Goal: Communication & Community: Answer question/provide support

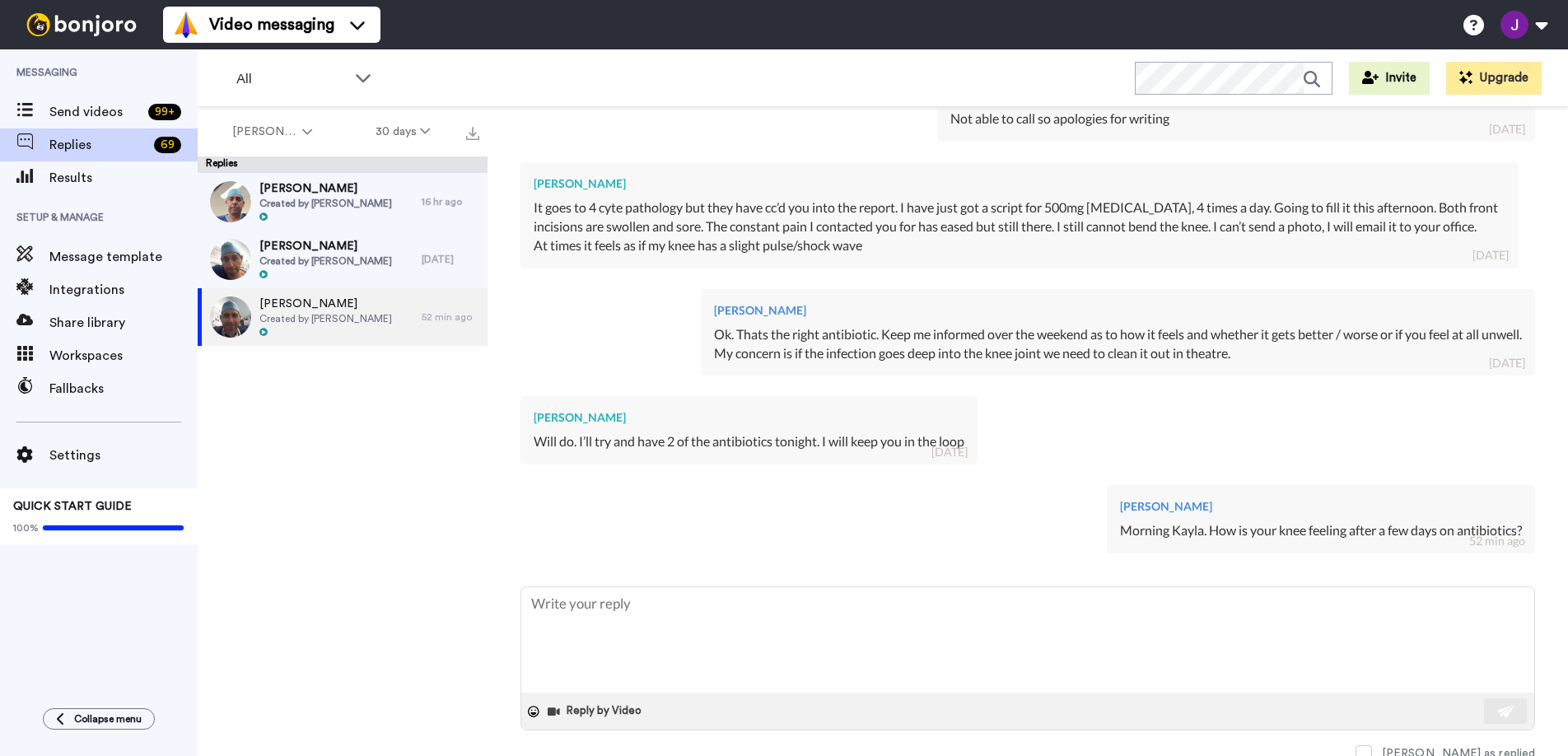
scroll to position [1083, 0]
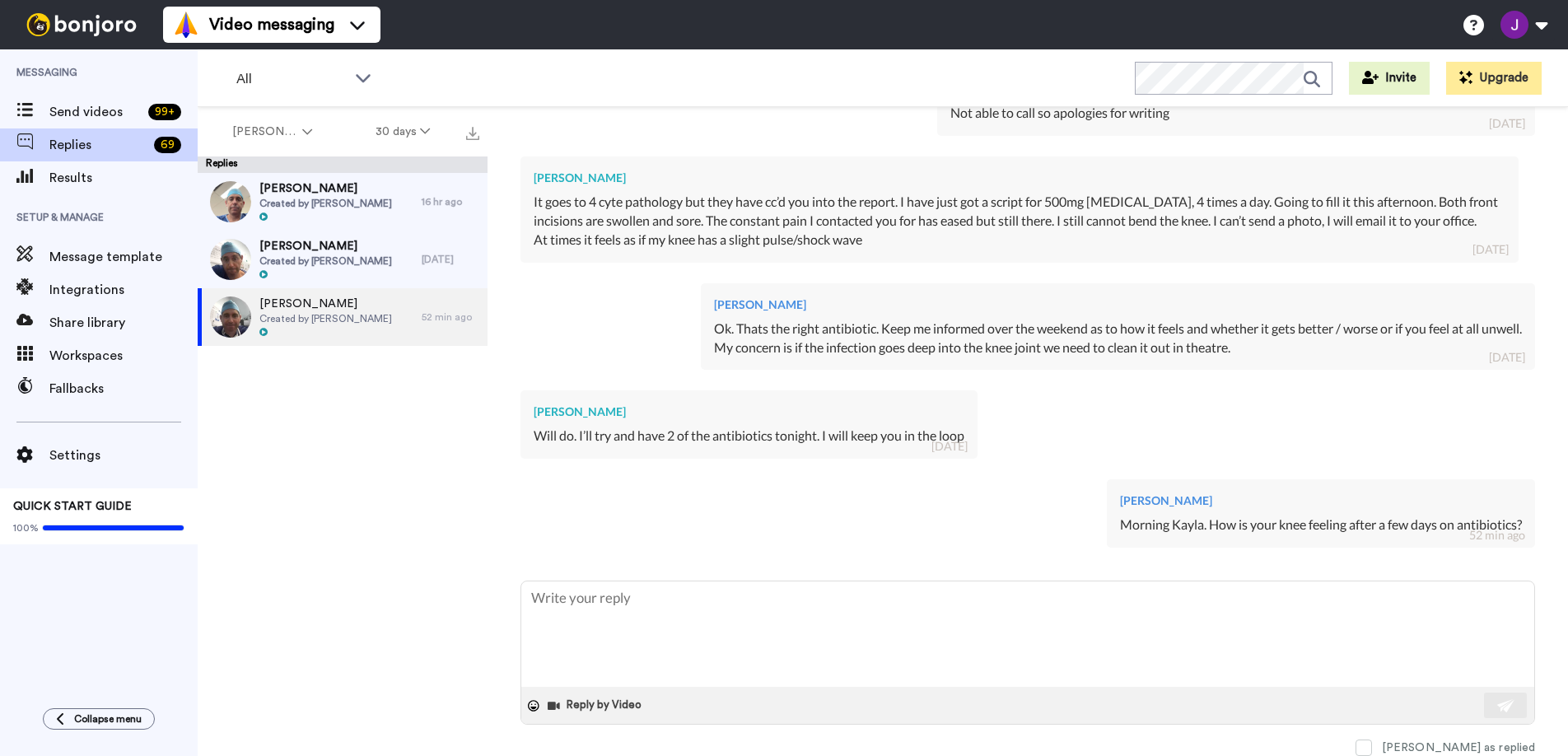
click at [597, 468] on div "[PERSON_NAME] Morning Kayla. How is your knee feeling after a few days on antib…" at bounding box center [1028, 511] width 1015 height 89
type textarea "x"
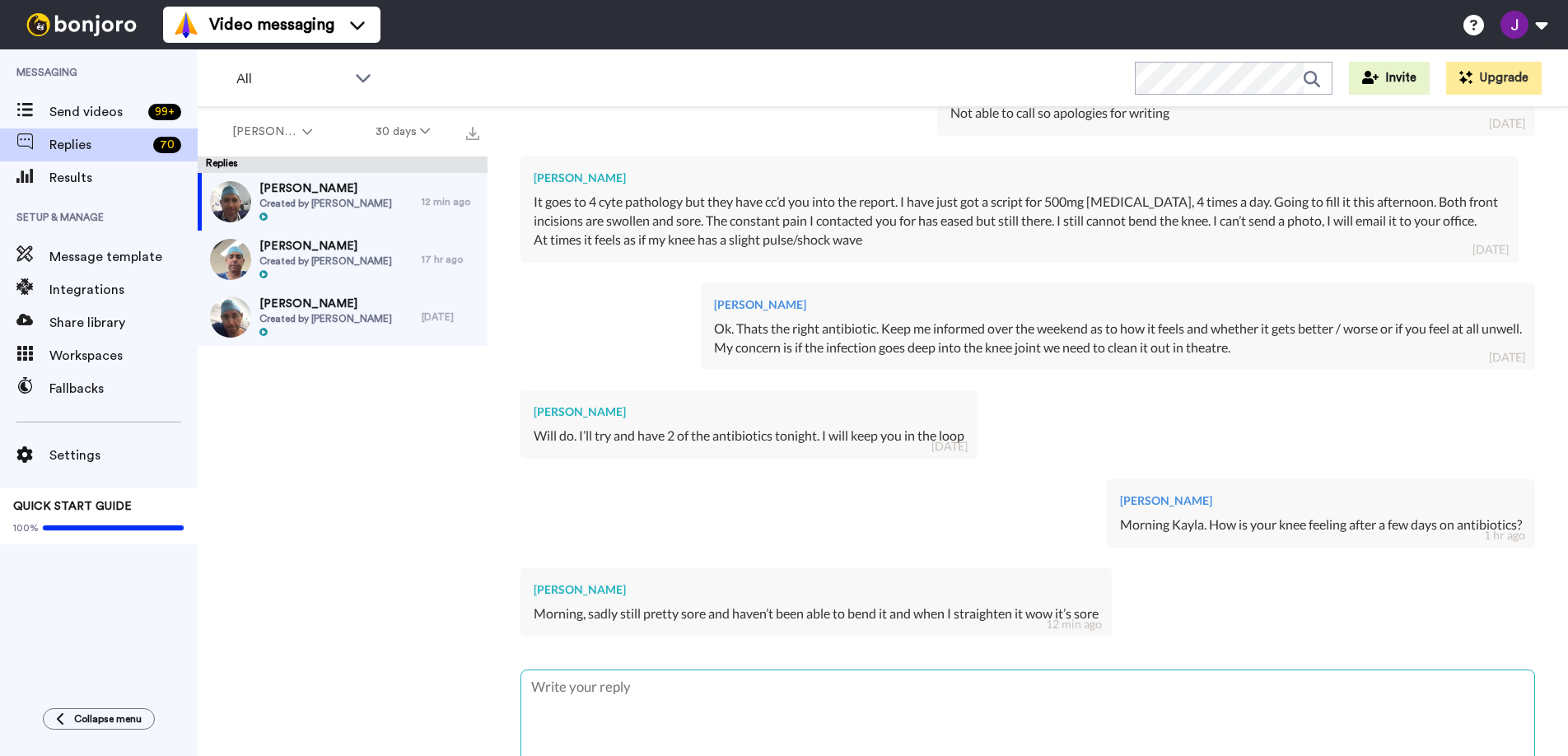
click at [832, 716] on textarea at bounding box center [1028, 723] width 1013 height 105
type textarea "O"
type textarea "x"
type textarea "OK"
type textarea "x"
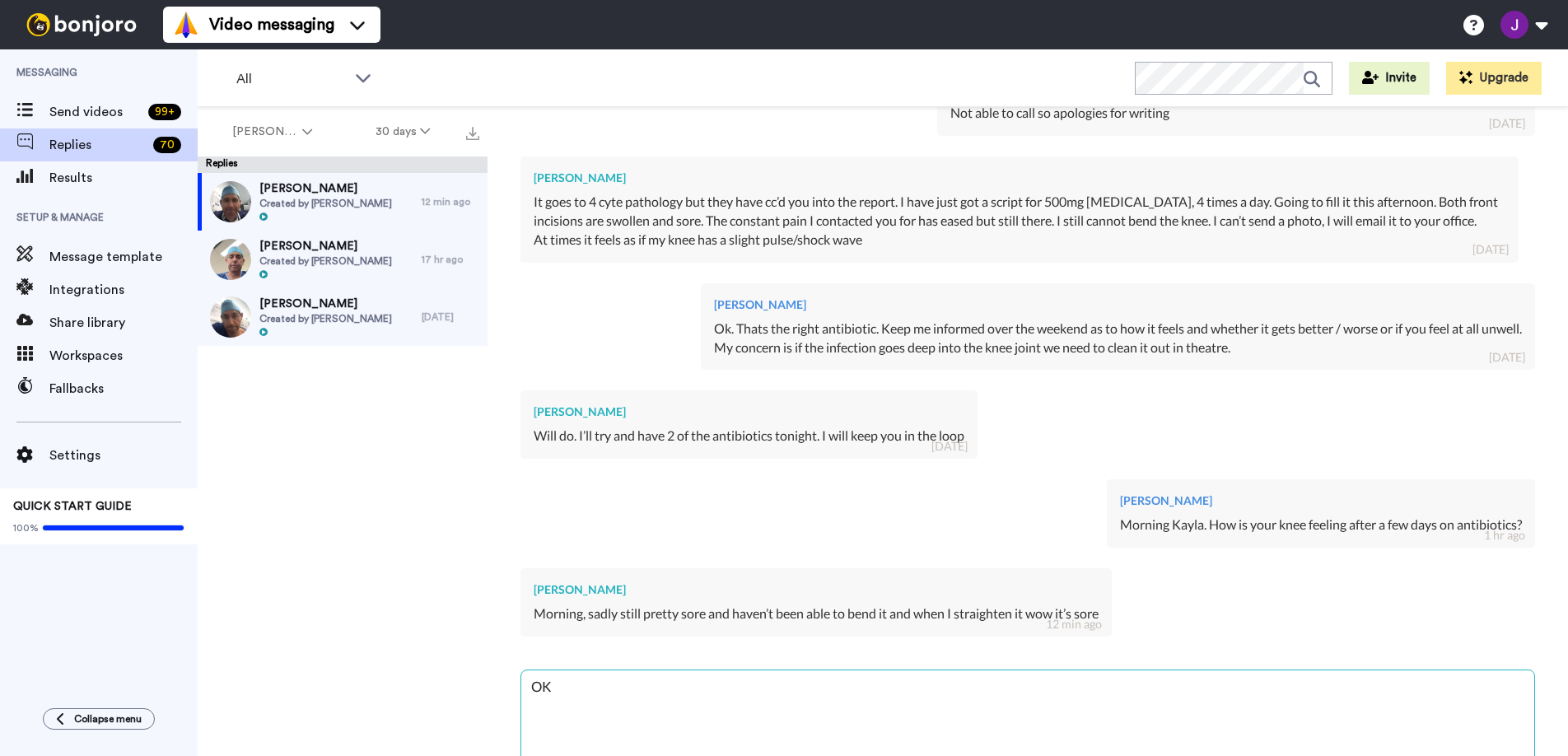
type textarea "OK."
type textarea "x"
type textarea "OK."
type textarea "x"
type textarea "OK. I"
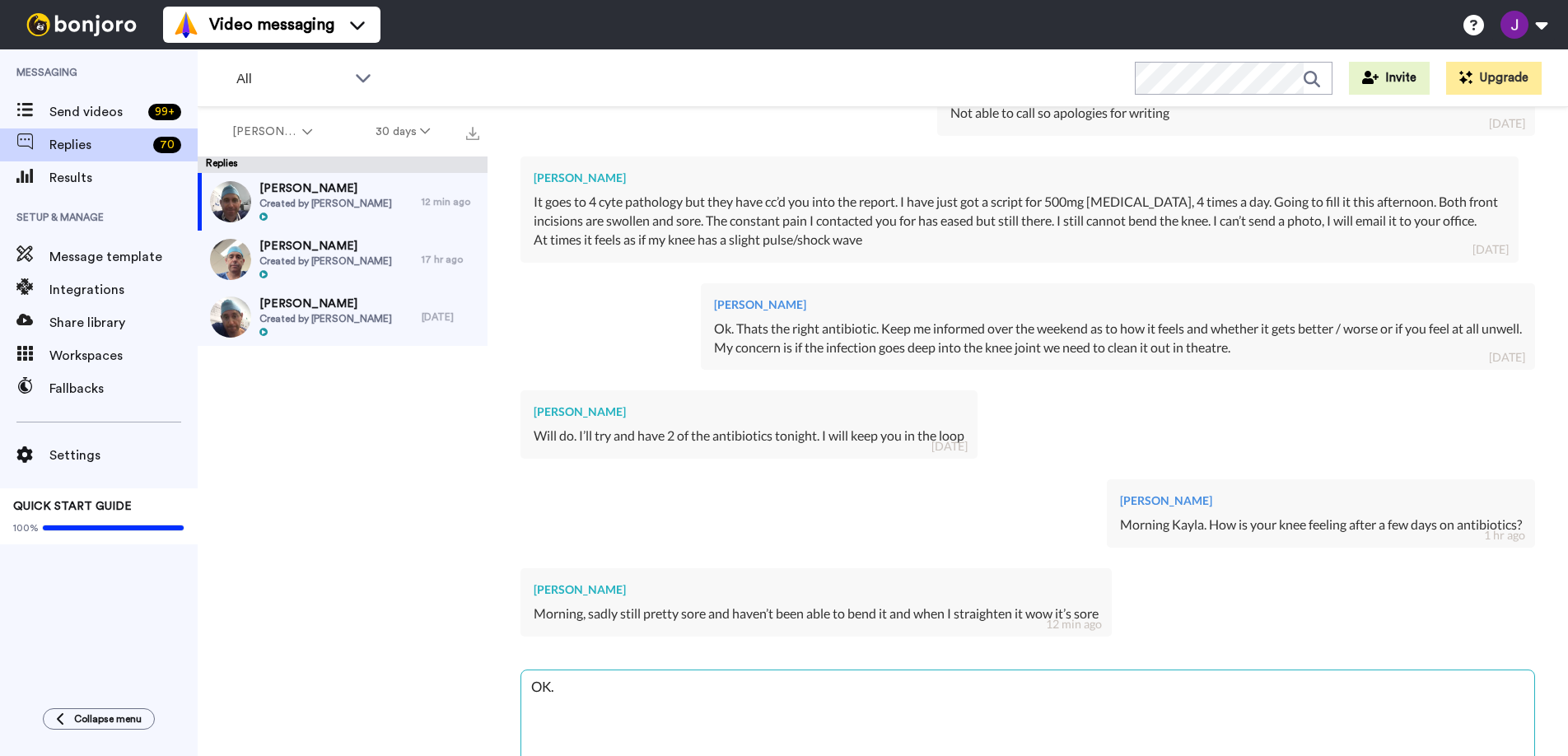
type textarea "x"
type textarea "OK. I"
type textarea "x"
type textarea "OK. I r"
type textarea "x"
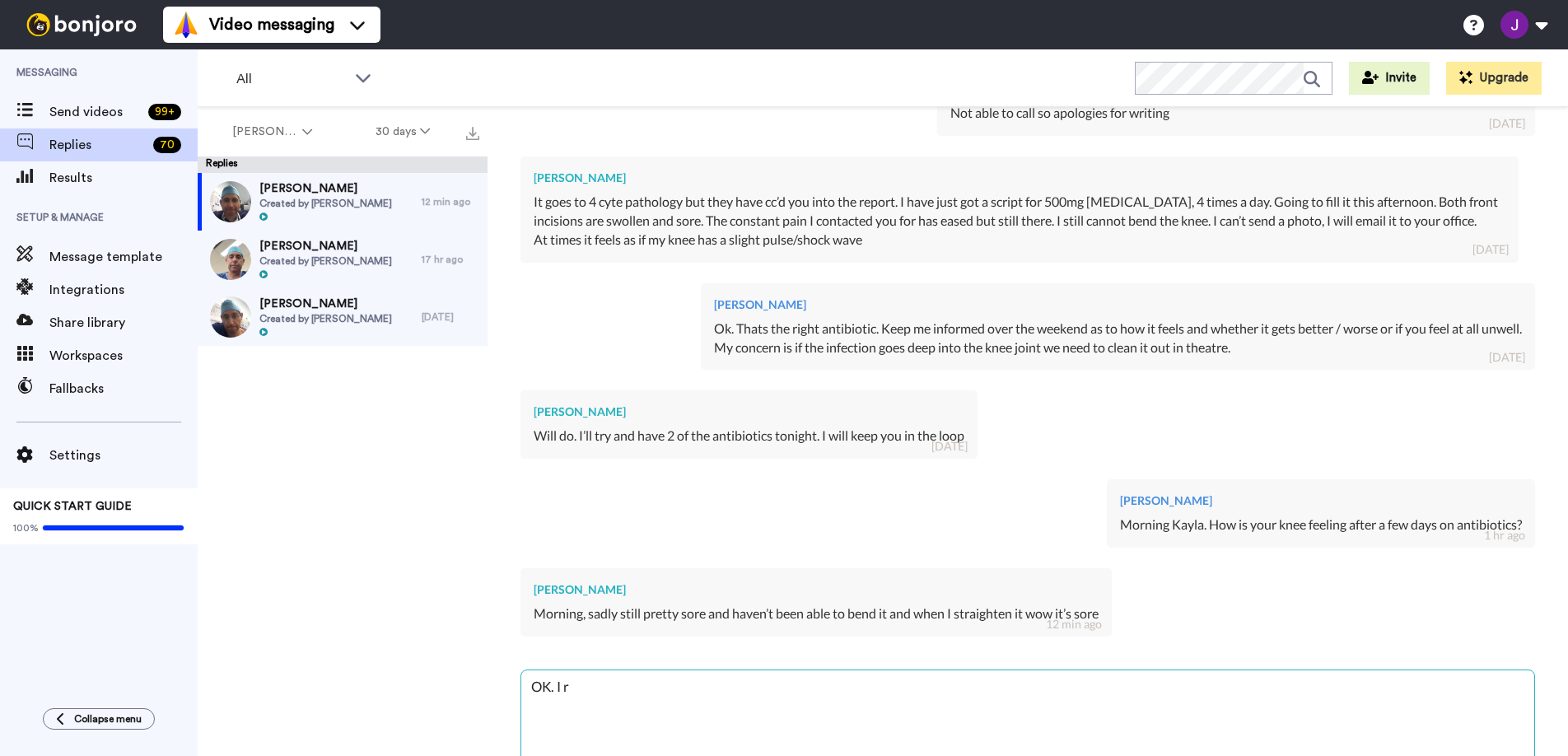
type textarea "OK. I re"
type textarea "x"
type textarea "OK. I rea"
type textarea "x"
type textarea "OK. I real"
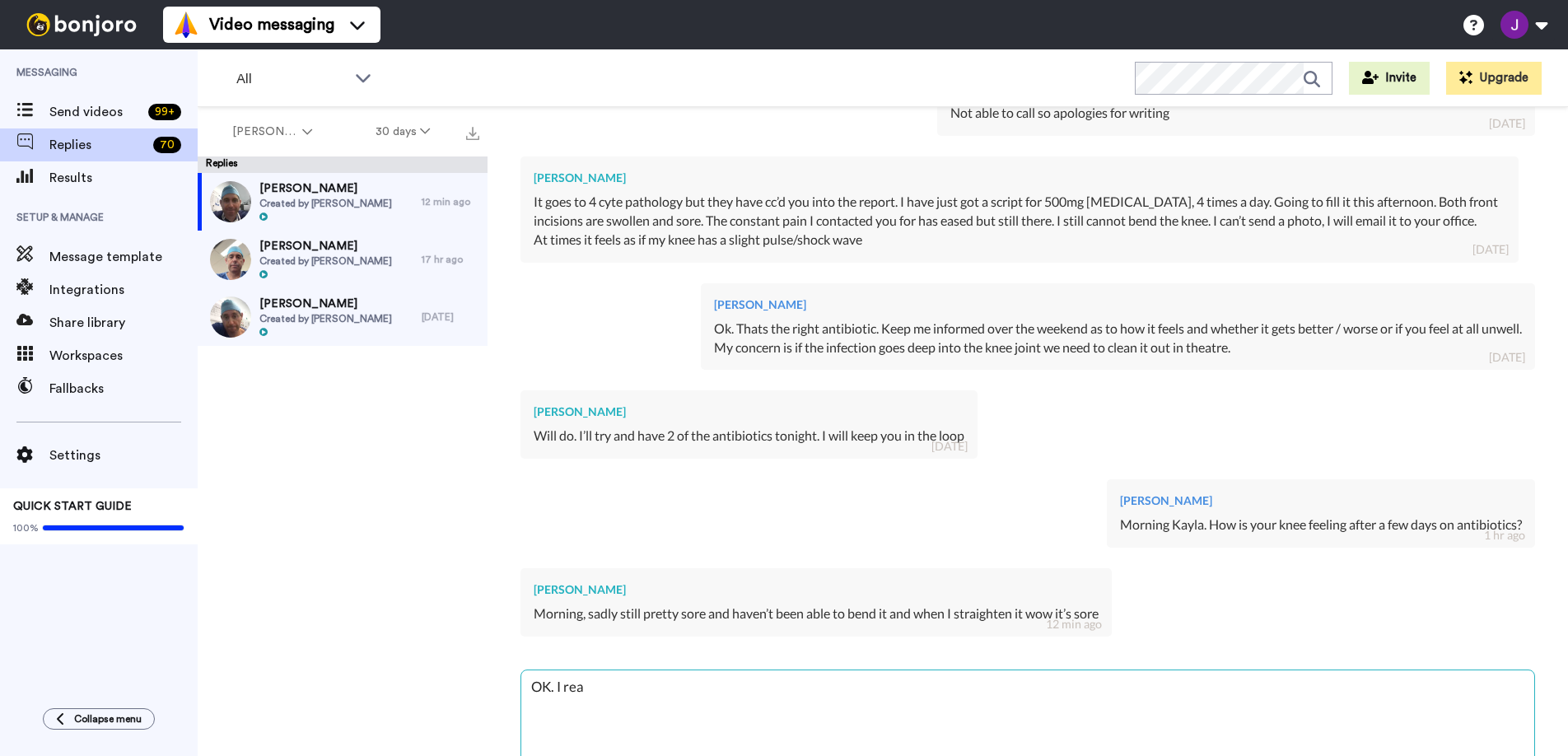
type textarea "x"
type textarea "OK. I reall"
type textarea "x"
type textarea "OK. I n"
type textarea "x"
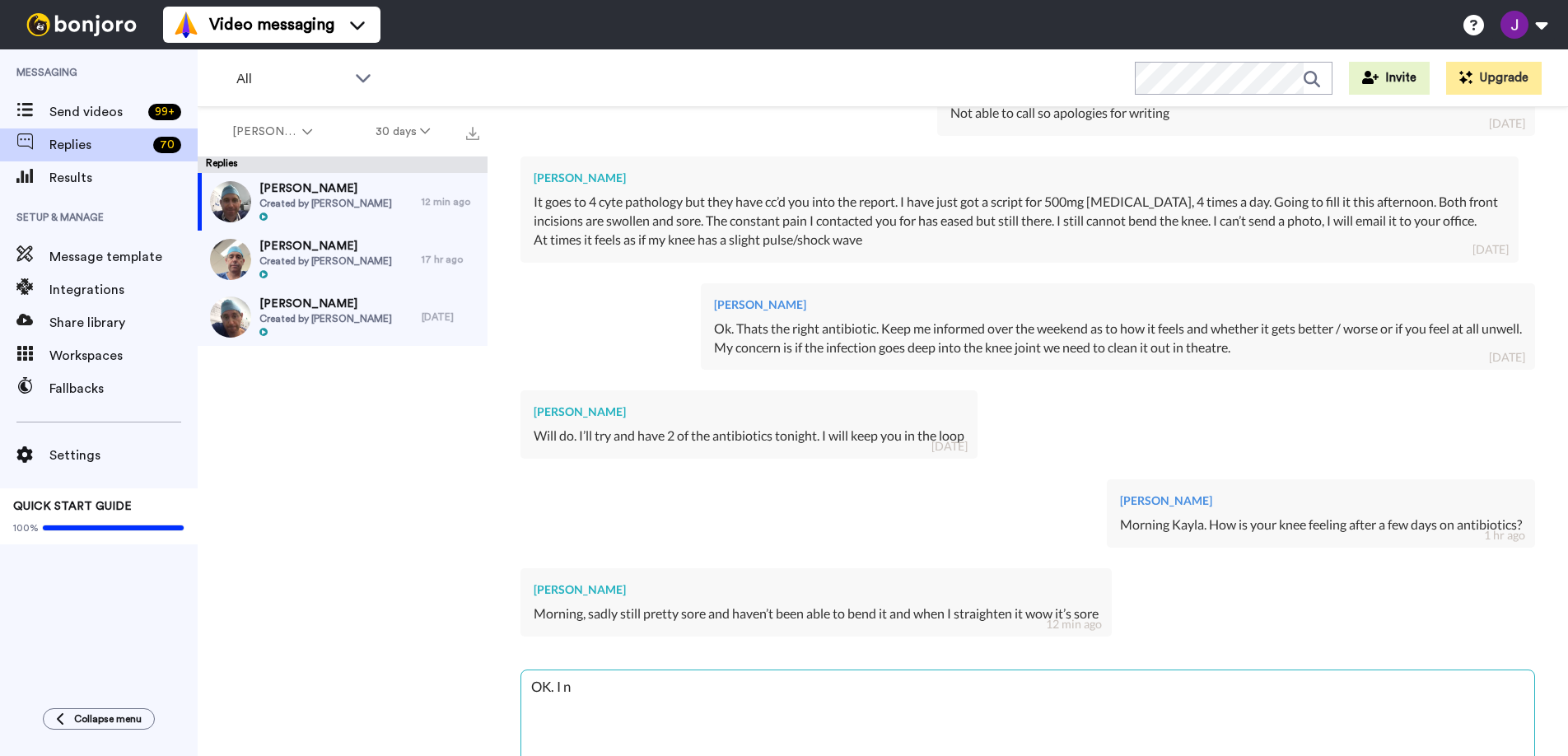
type textarea "OK. I ne"
type textarea "x"
type textarea "OK. I nee"
type textarea "x"
type textarea "OK. I nee"
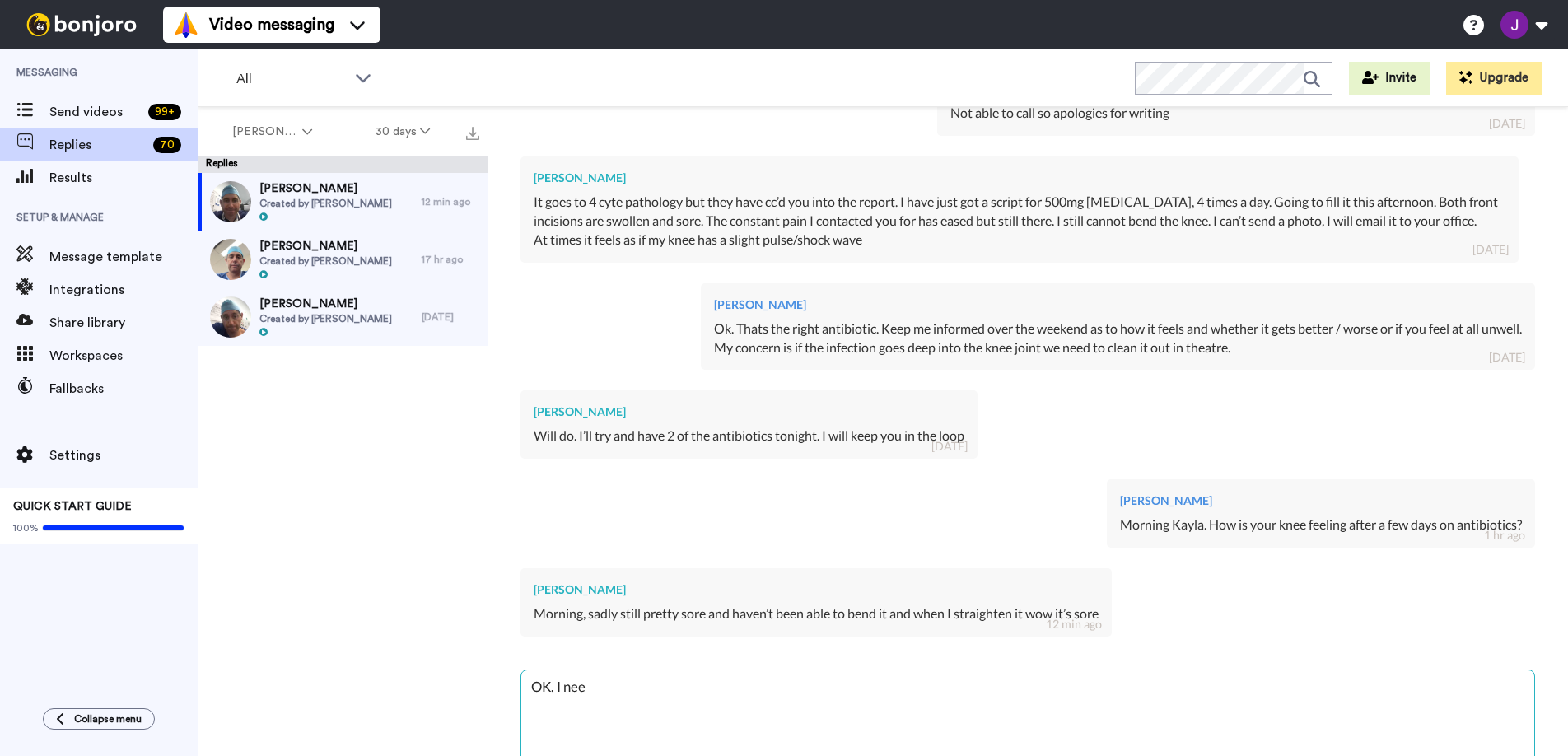
type textarea "x"
type textarea "OK. I nee t"
type textarea "x"
type textarea "OK. I nee to"
type textarea "x"
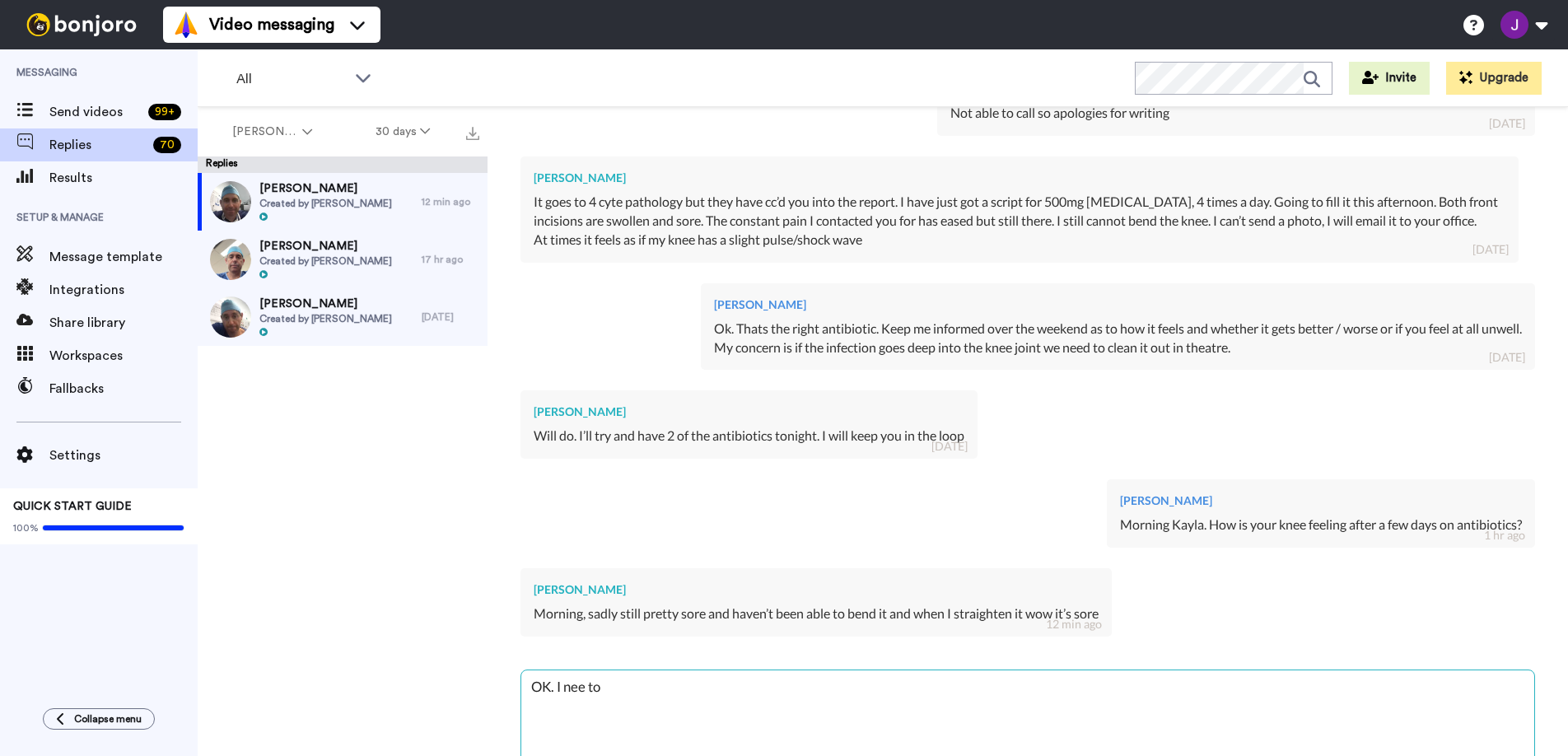
type textarea "OK. I nee to"
type textarea "x"
type textarea "OK. I nee to s"
type textarea "x"
type textarea "OK. I nee to se"
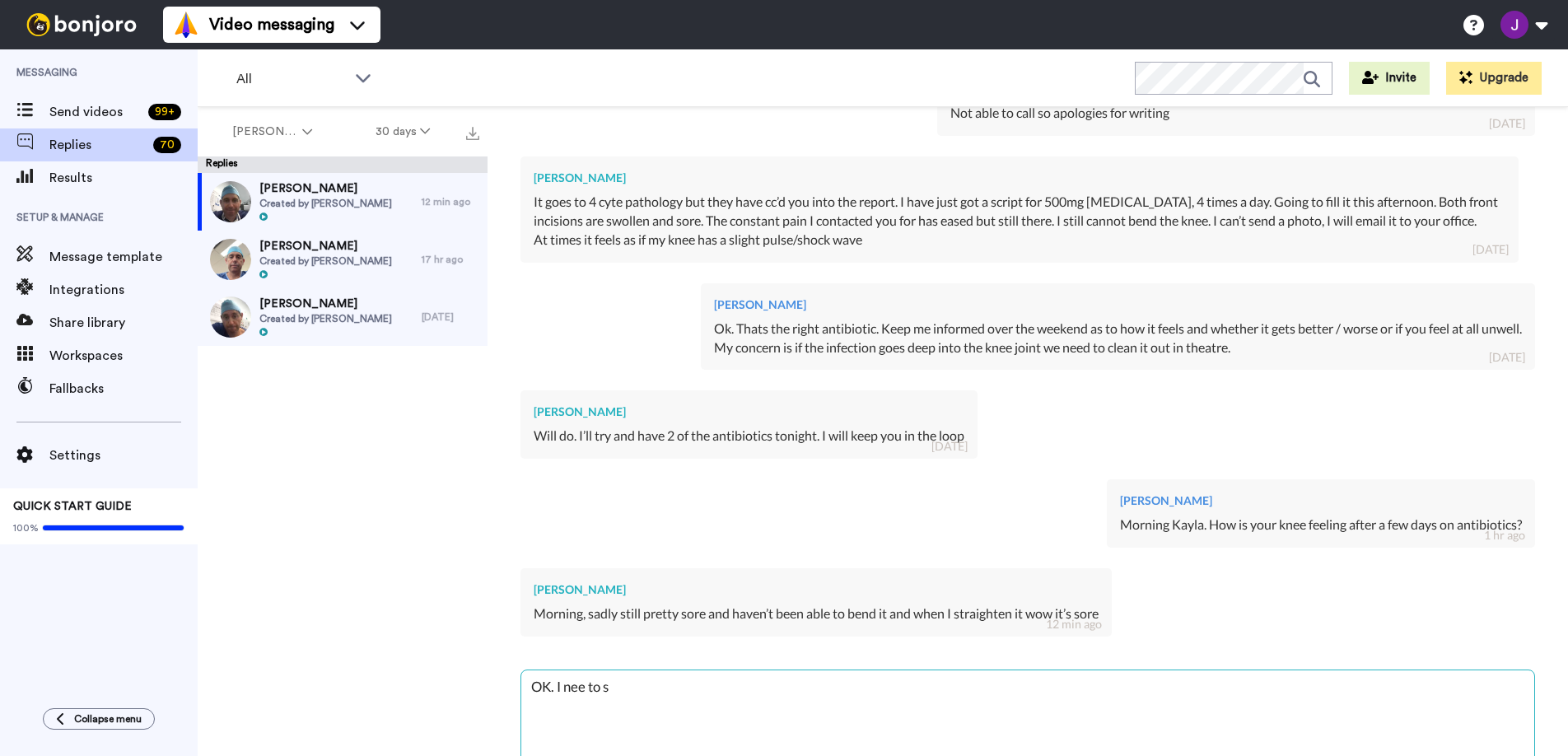
type textarea "x"
type textarea "OK. I nee to see"
type textarea "x"
type textarea "OK. I nee to see"
type textarea "x"
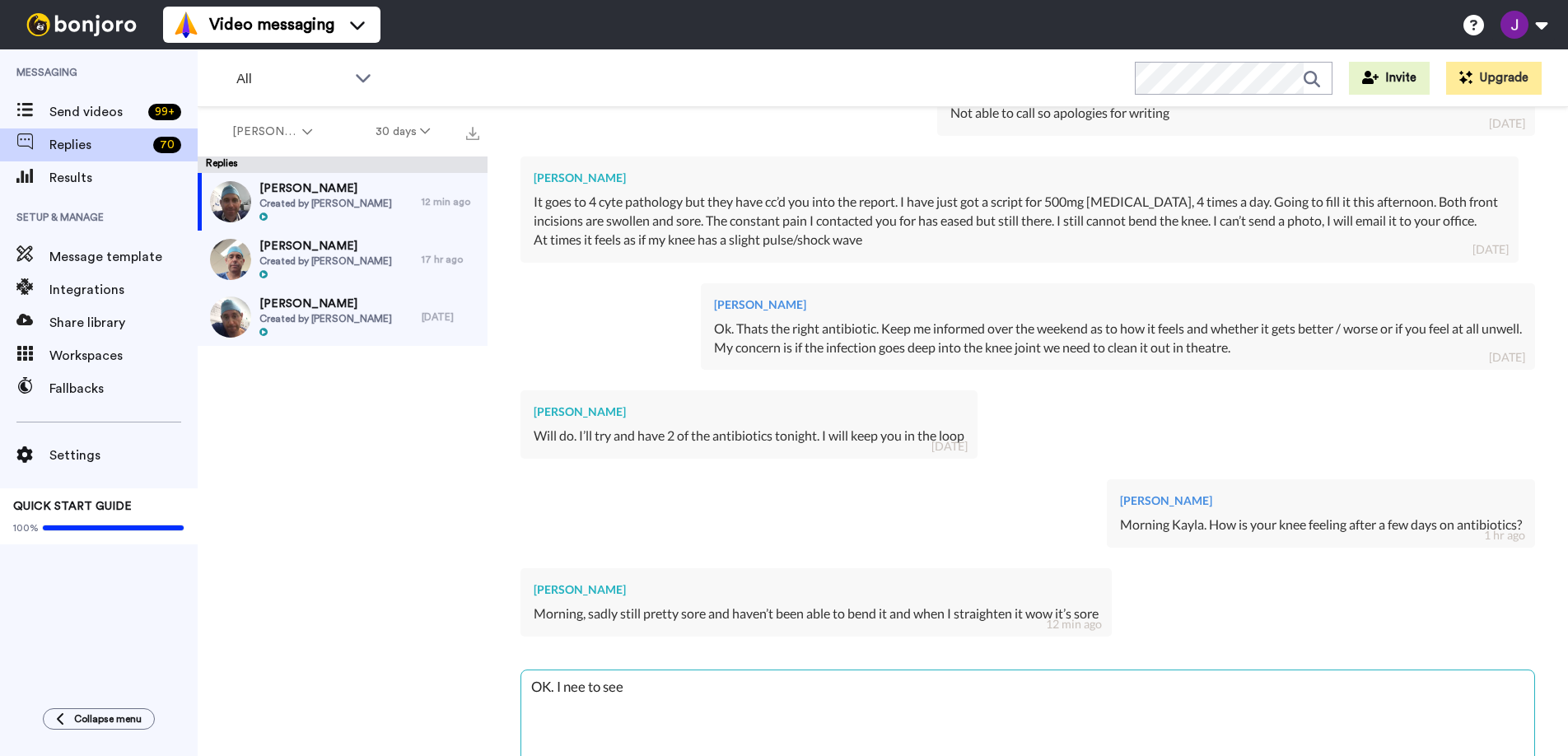
type textarea "OK. I need to see"
type textarea "x"
type textarea "OK. I need to see t"
type textarea "x"
type textarea "OK. I need to see th"
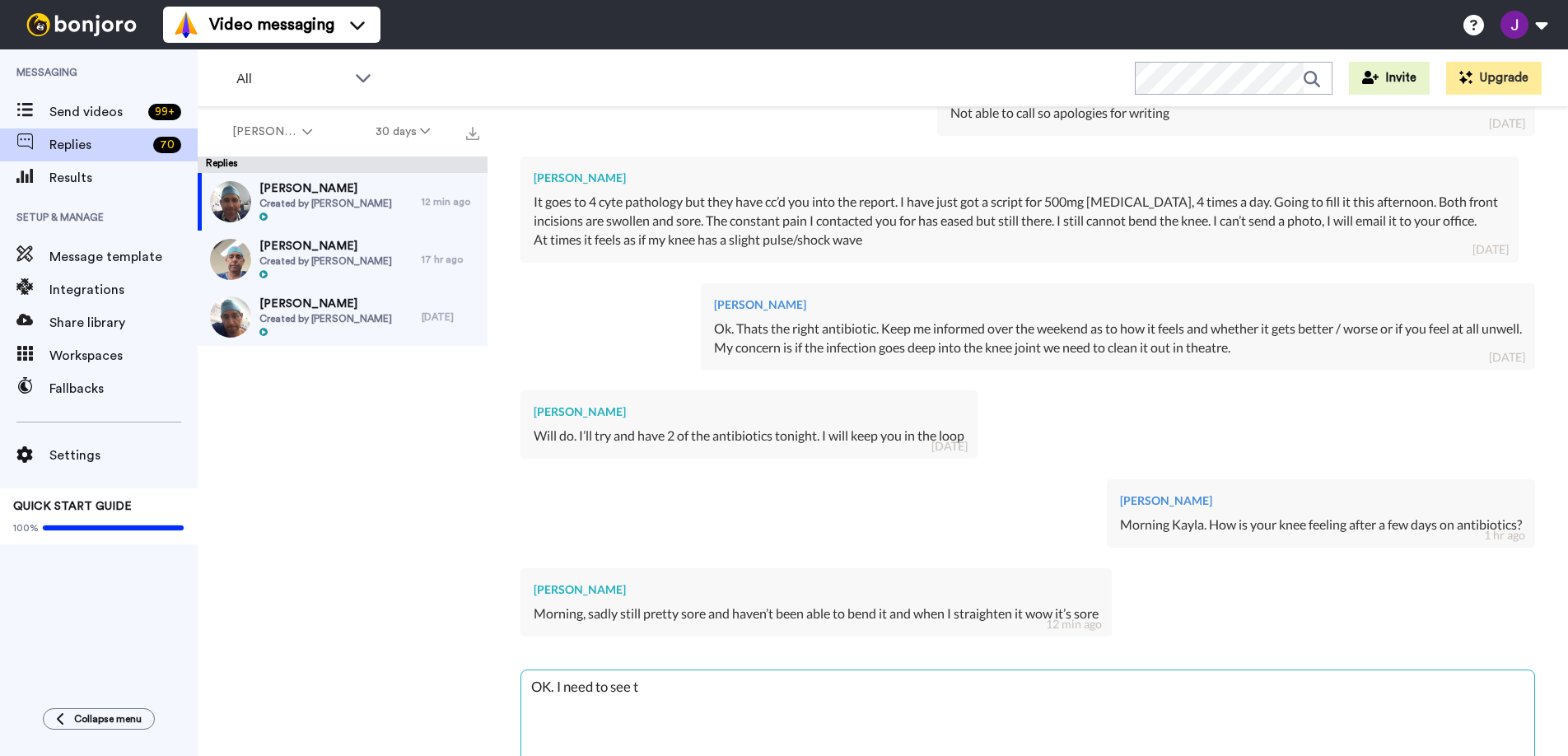
type textarea "x"
type textarea "OK. I need to see th"
type textarea "x"
type textarea "OK. I need to see th e"
type textarea "x"
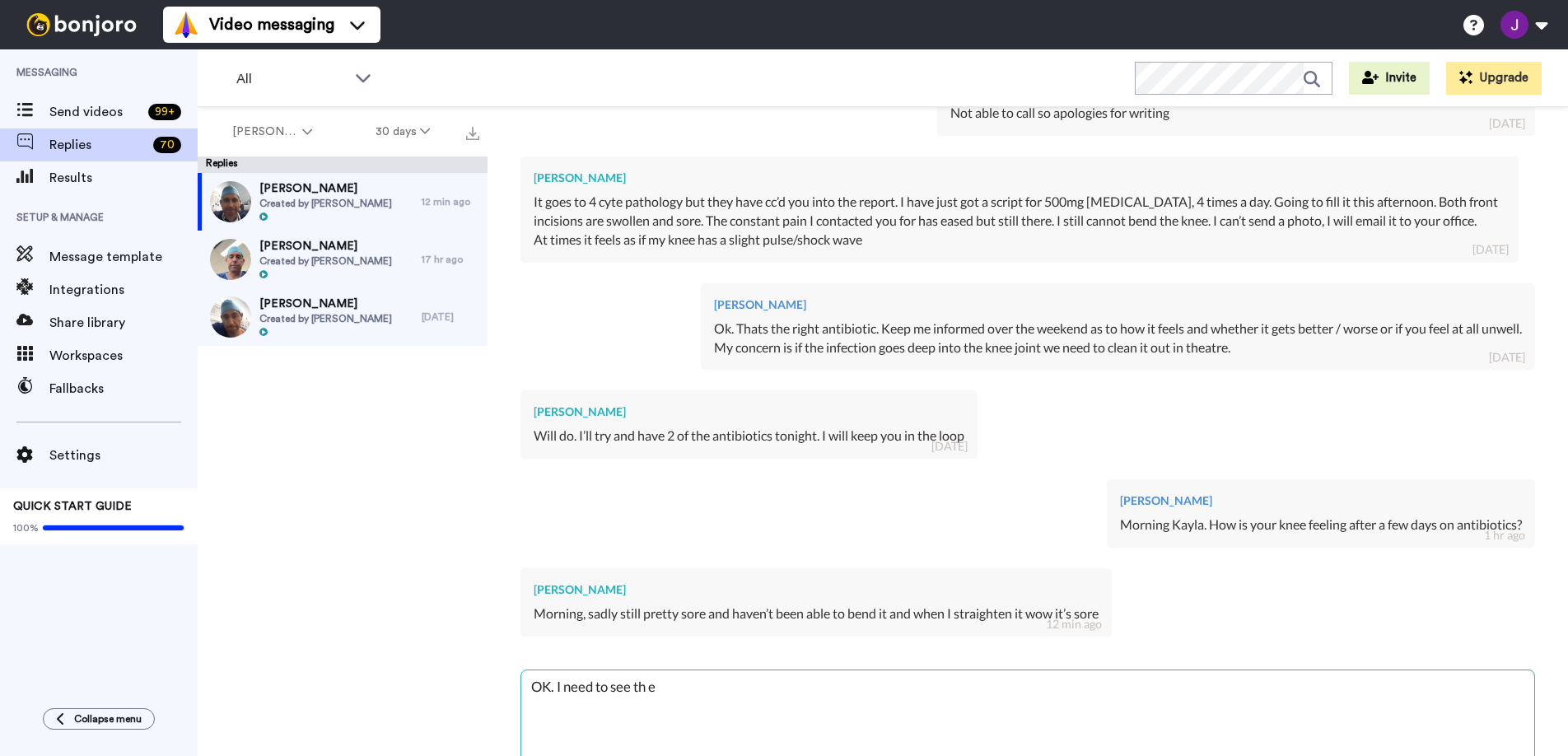
type textarea "OK. I need to see th"
type textarea "x"
type textarea "OK. I need to see th"
type textarea "x"
type textarea "OK. I need to see t"
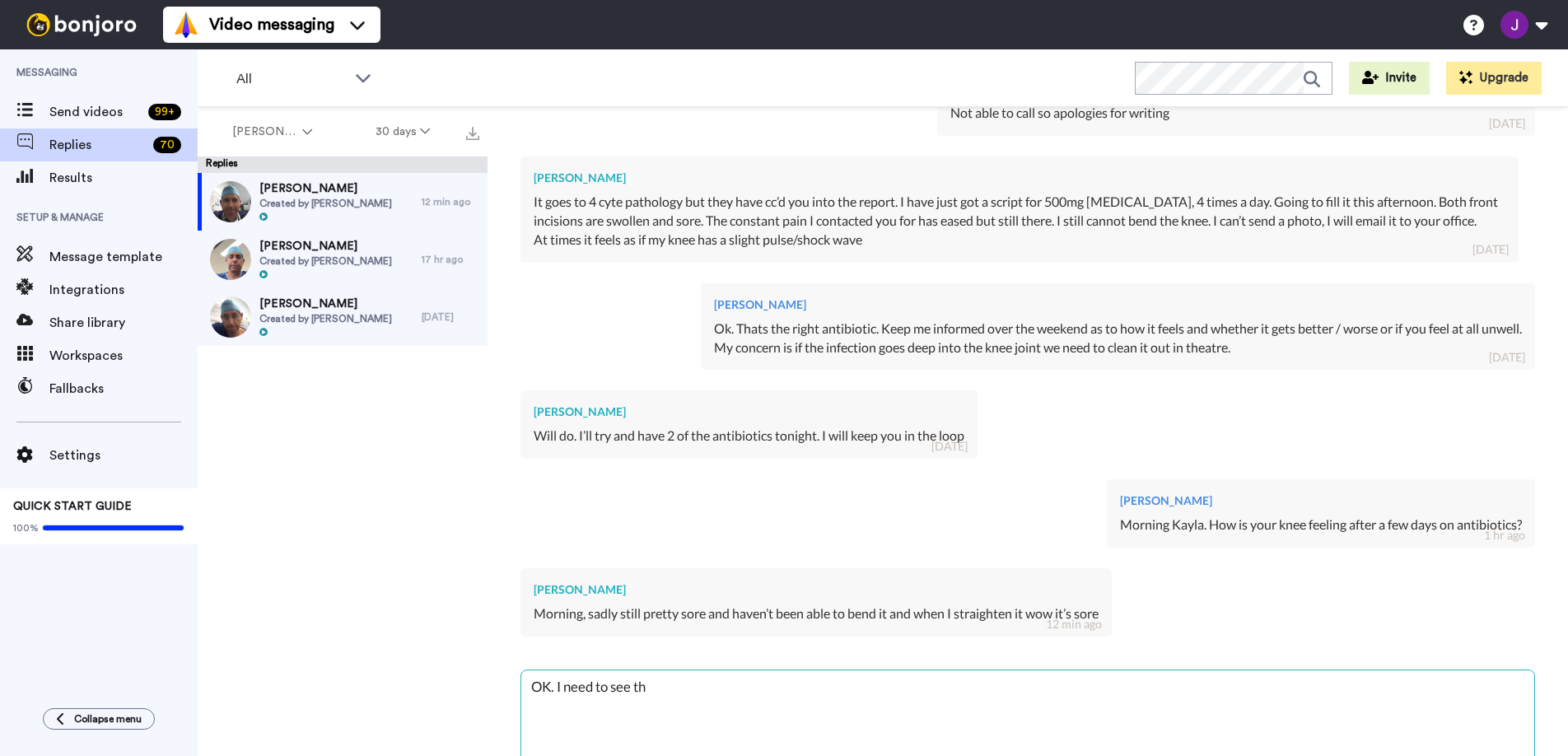
type textarea "x"
type textarea "OK. I need to see"
type textarea "x"
type textarea "OK. I need to see y"
type textarea "x"
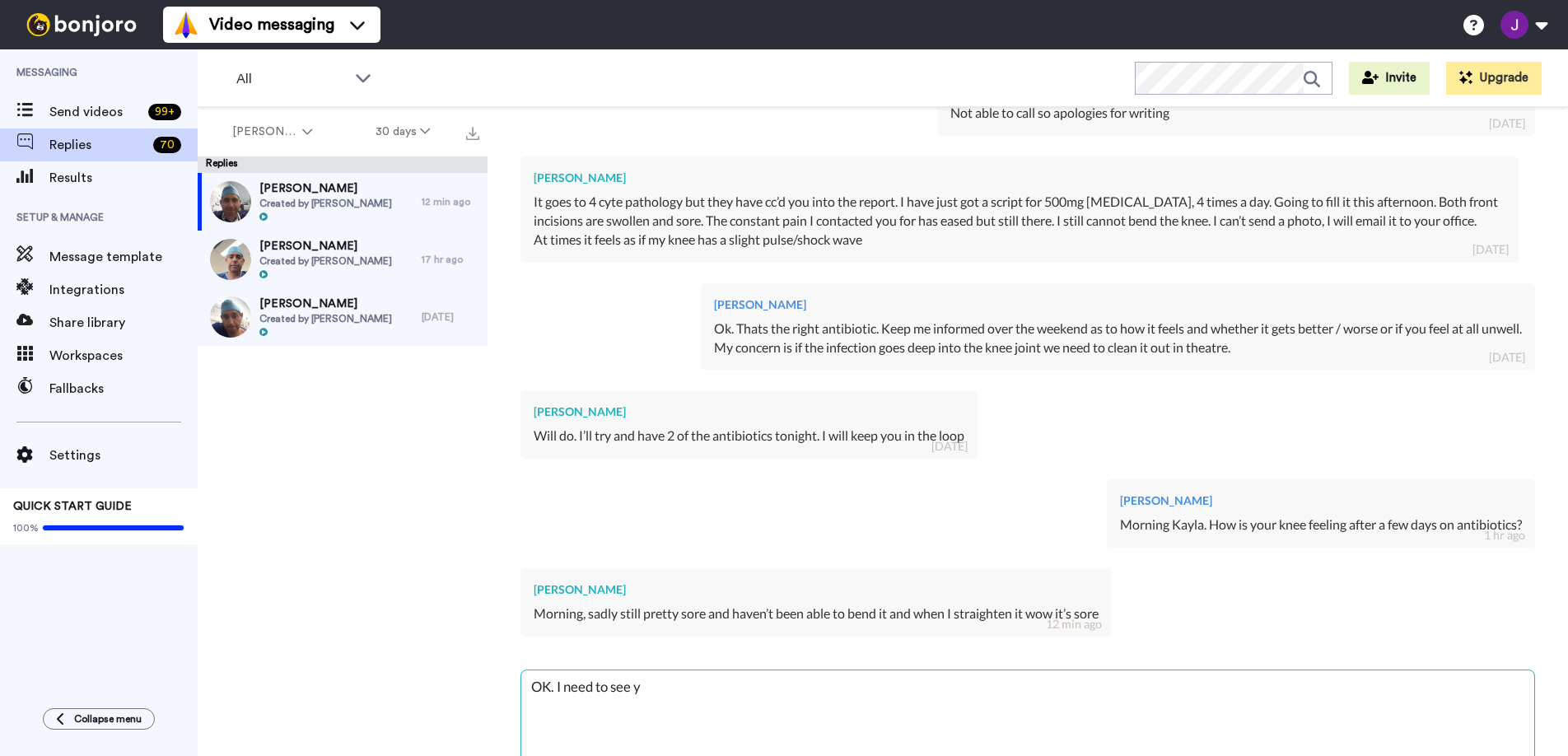
type textarea "OK. I need to see yo"
type textarea "x"
type textarea "OK. I need to see you"
type textarea "x"
type textarea "OK. I need to see you"
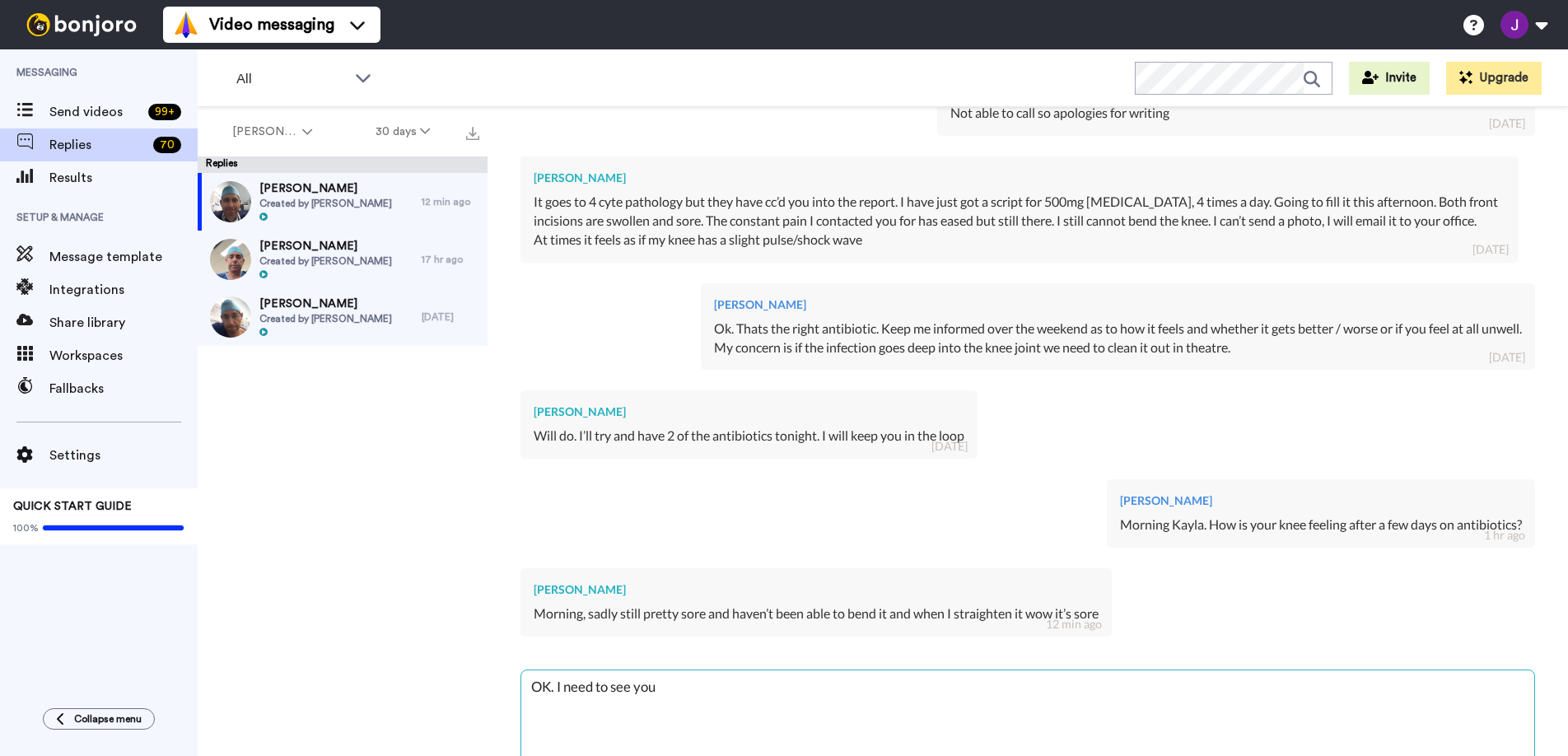
type textarea "x"
type textarea "OK. I need to see you a"
type textarea "x"
type textarea "OK. I need to see you an"
type textarea "x"
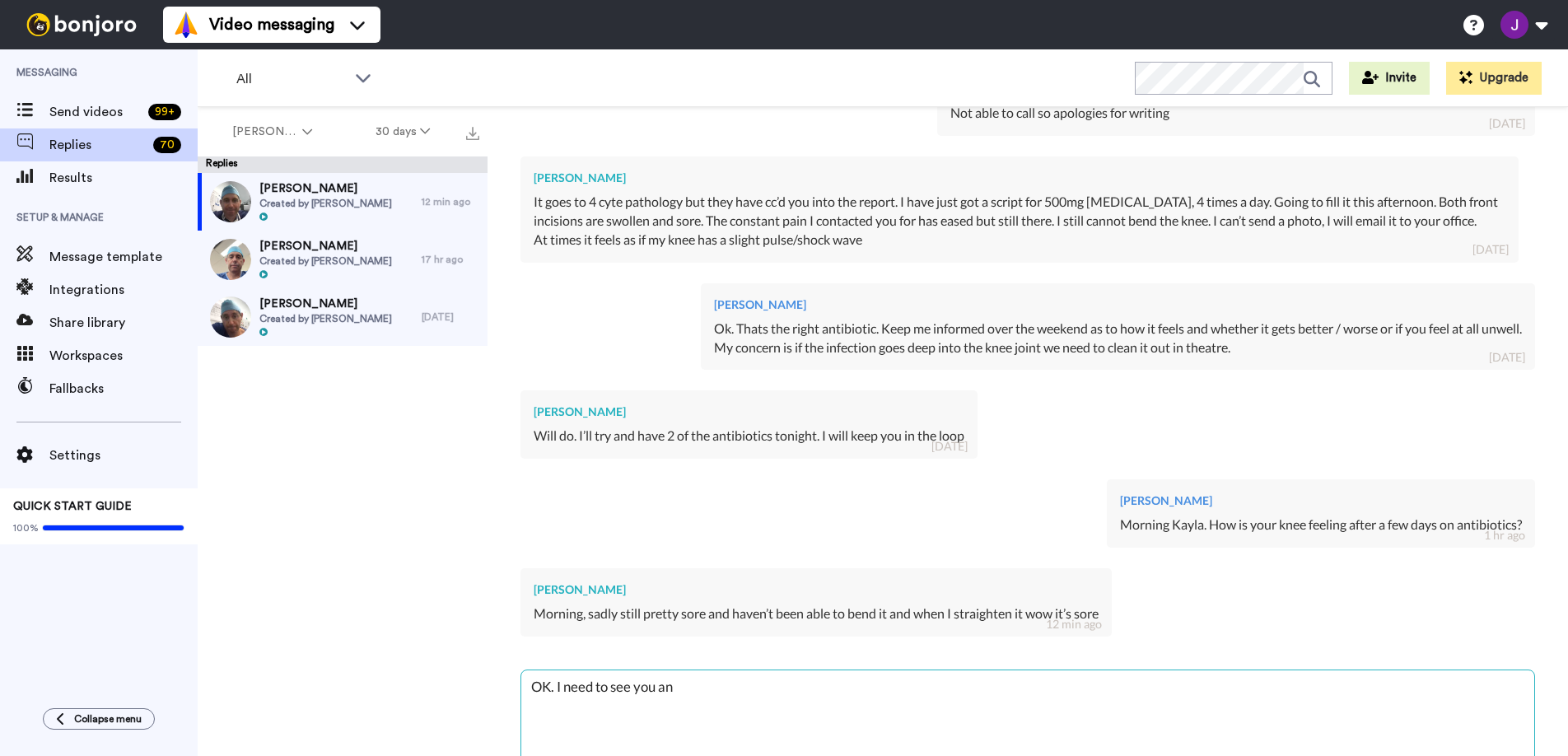
type textarea "OK. I need to see you and"
type textarea "x"
type textarea "OK. I need to see you and"
type textarea "x"
type textarea "OK. I need to see you and t"
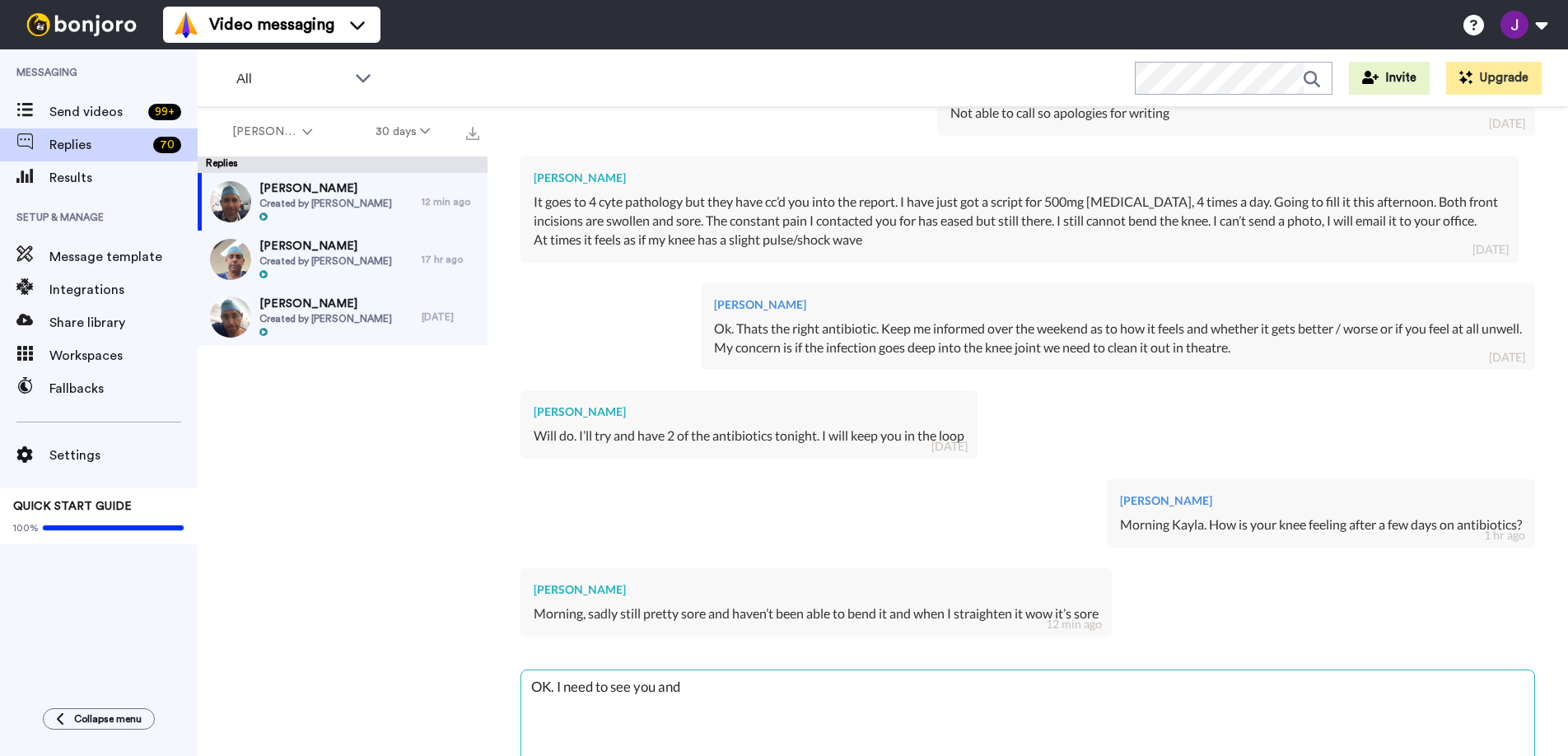
type textarea "x"
type textarea "OK. I need to see you and th"
type textarea "x"
type textarea "OK. I need to see you and the"
type textarea "x"
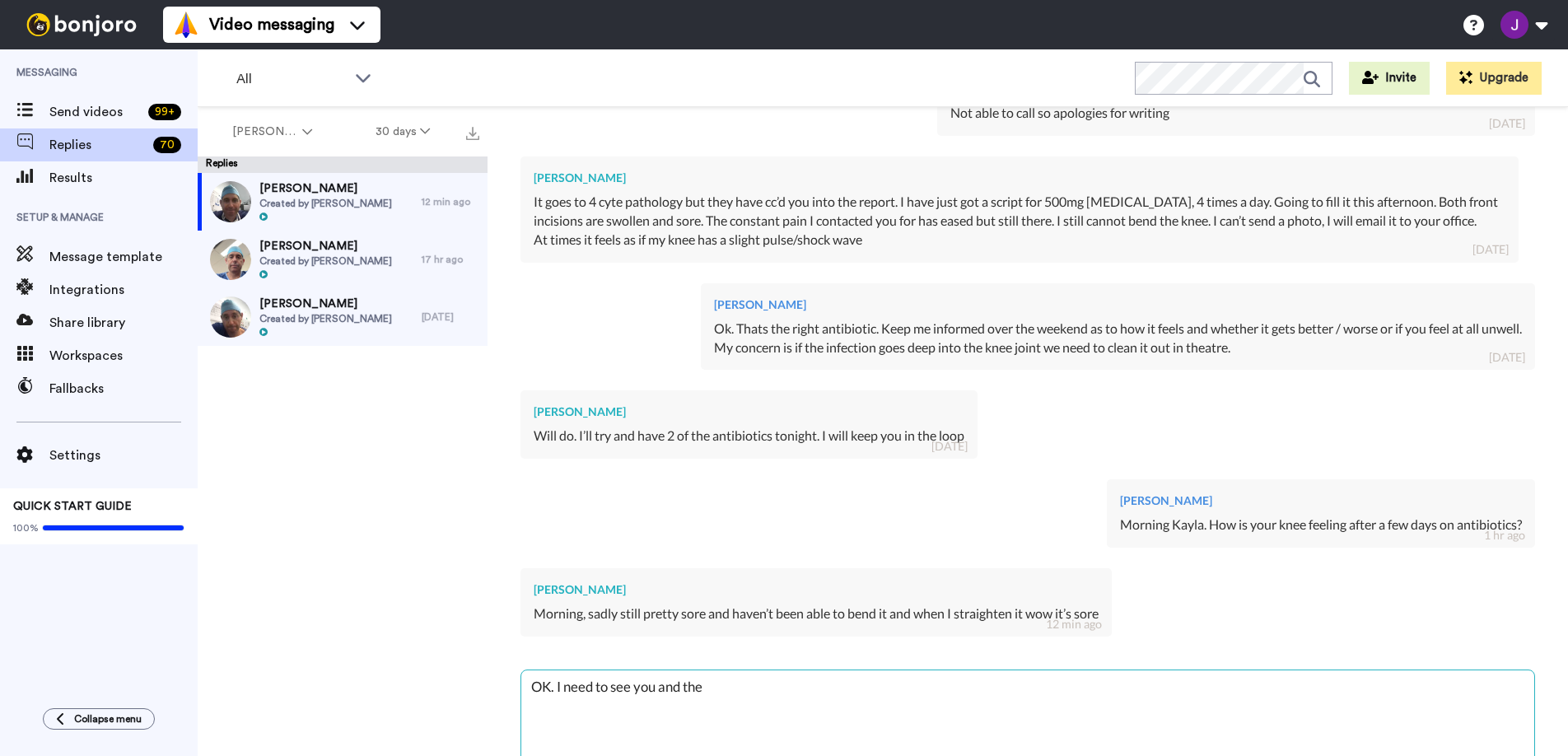
type textarea "OK. I need to see you and the"
type textarea "x"
type textarea "OK. I need to see you and the k"
type textarea "x"
type textarea "OK. I need to see you and the kn"
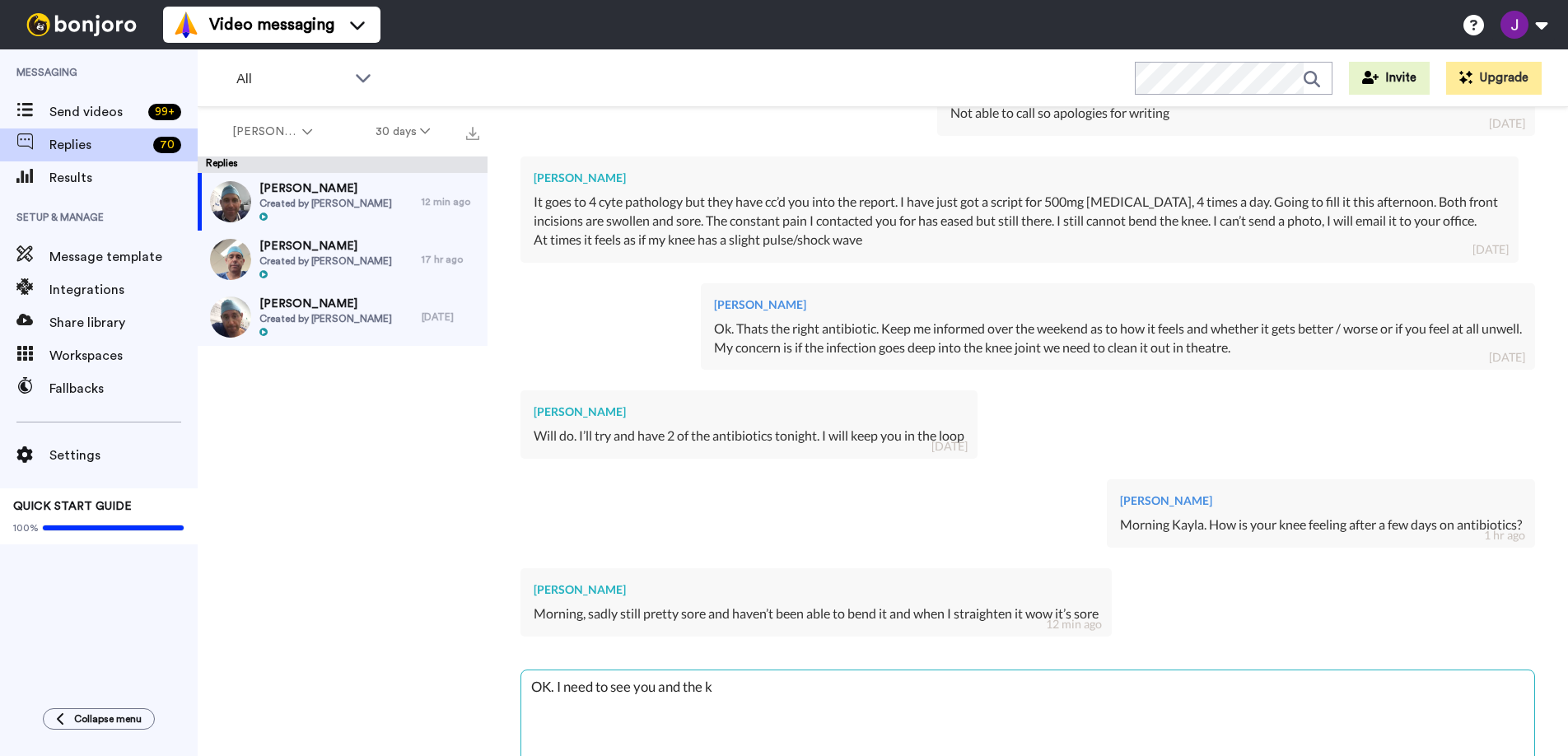
type textarea "x"
type textarea "OK. I need to see you and the kne"
type textarea "x"
type textarea "OK. I need to see you and the knee"
type textarea "x"
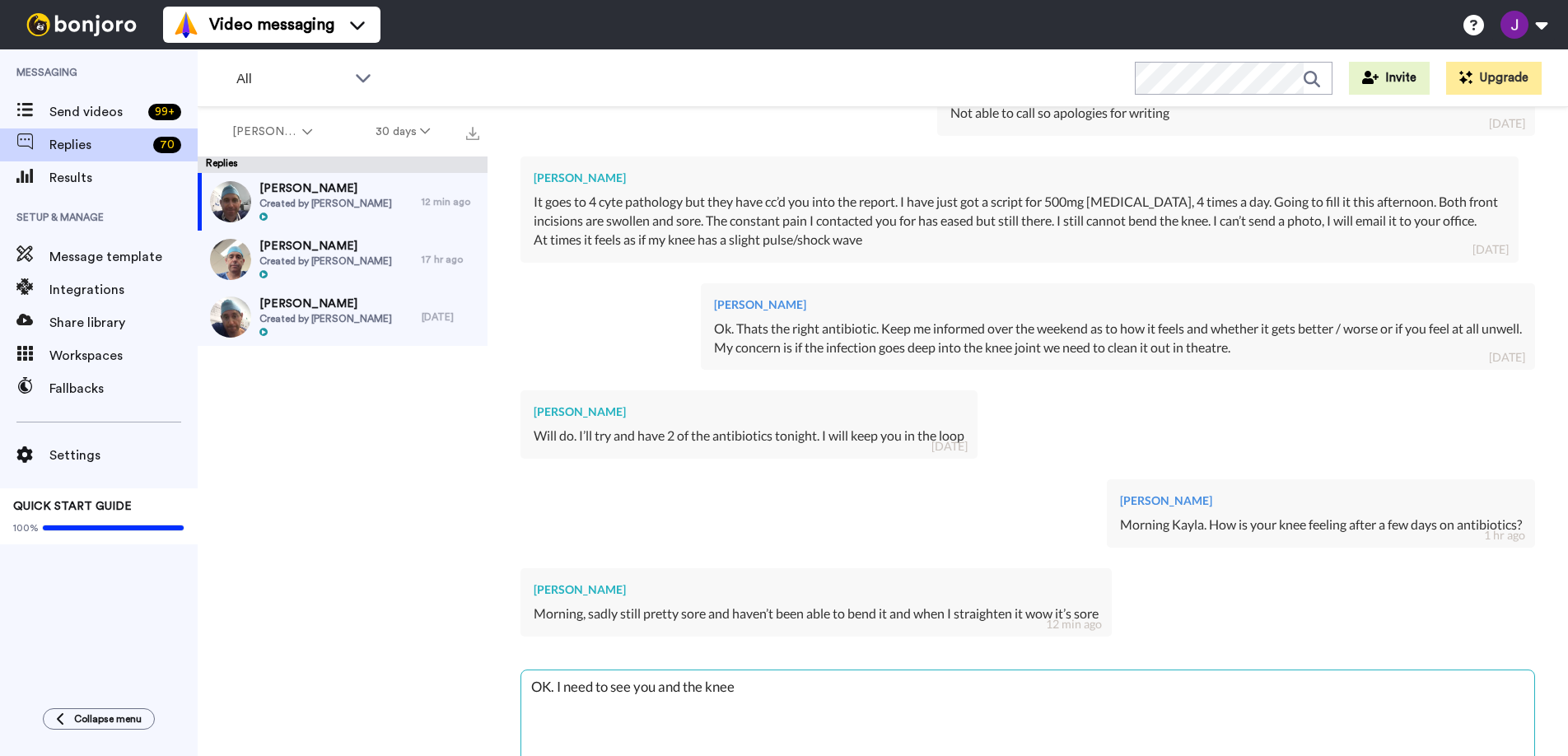
type textarea "OK. I need to see you and the knee"
type textarea "x"
type textarea "OK. I need to see you and the knee t"
type textarea "x"
type textarea "OK. I need to see you and the knee th"
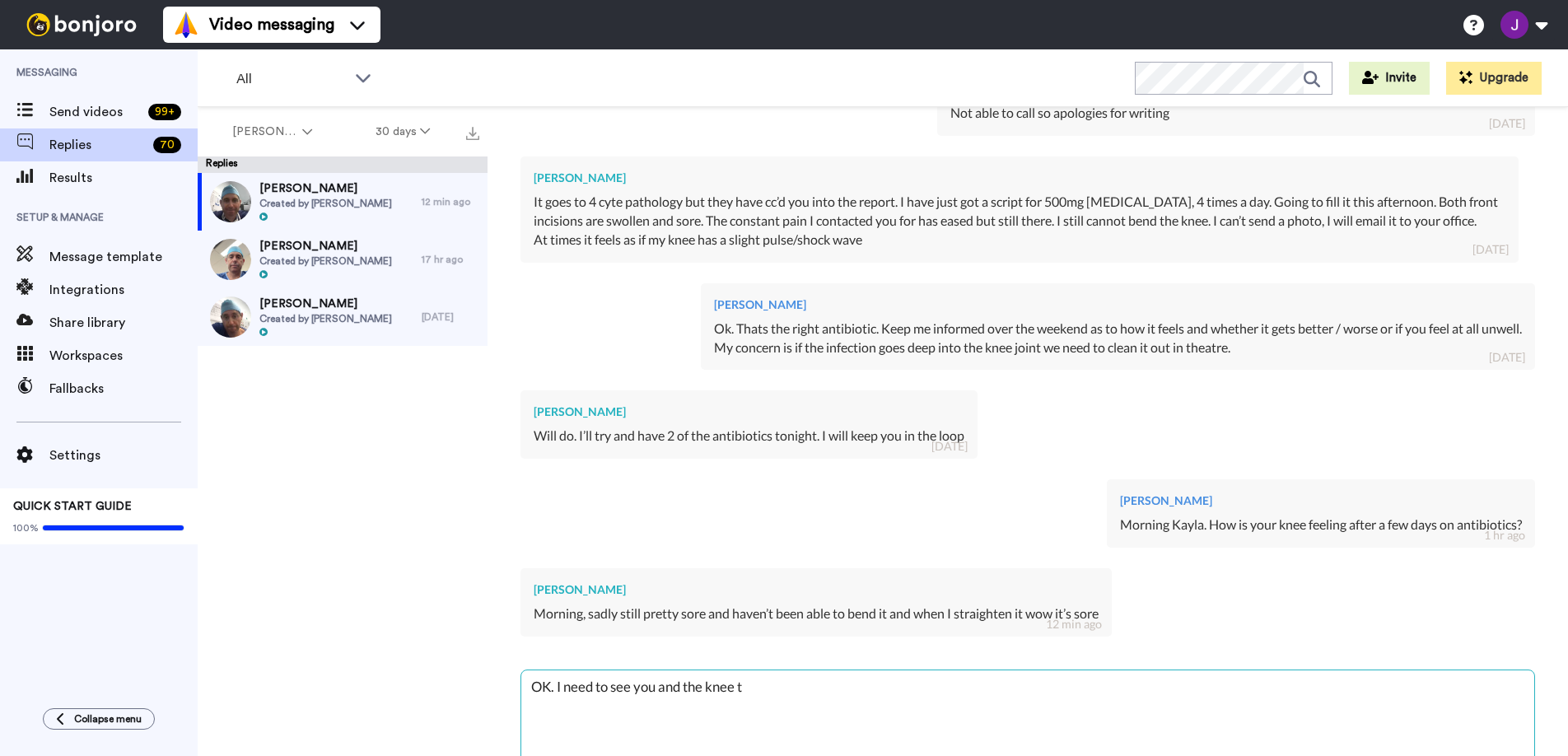
type textarea "x"
type textarea "OK. I need to see you and the knee the"
type textarea "x"
type textarea "OK. I need to see you and the knee then"
type textarea "x"
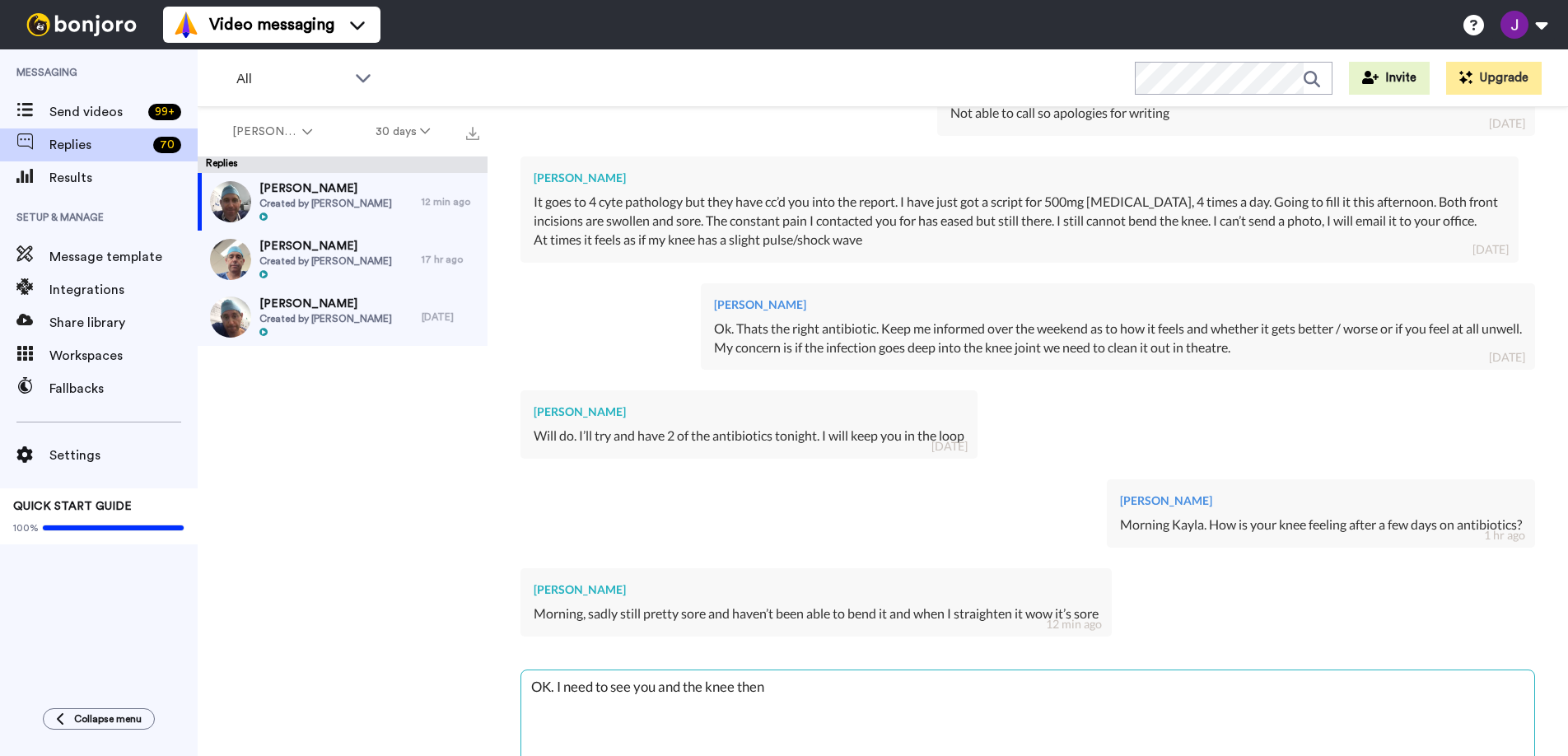
type textarea "OK. I need to see you and the knee then"
type textarea "x"
type textarea "OK. I need to see you and the knee then t"
type textarea "x"
type textarea "OK. I need to see you and the knee then to"
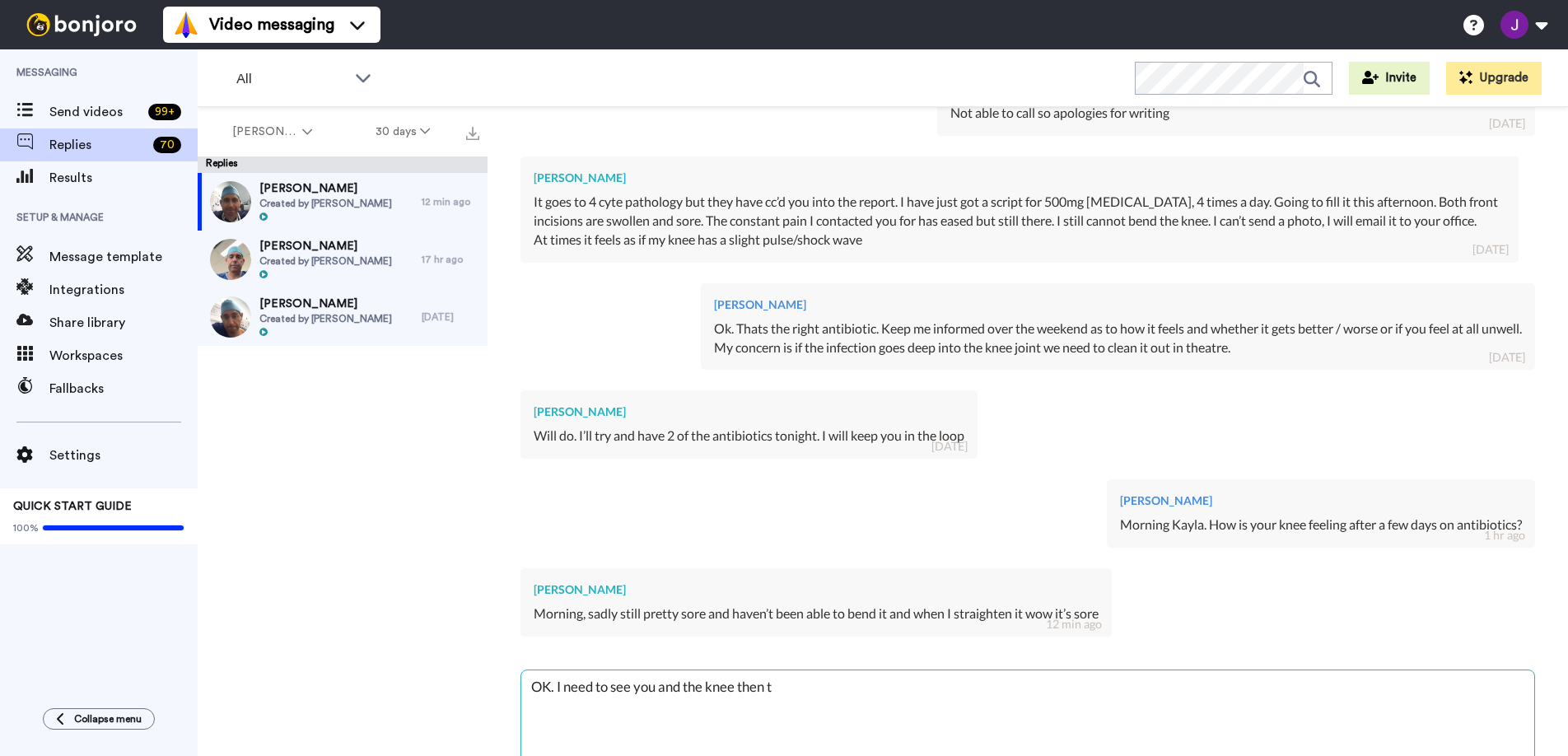
type textarea "x"
type textarea "OK. I need to see you and the knee then to"
type textarea "x"
type textarea "OK. I need to see you and the knee then to s"
type textarea "x"
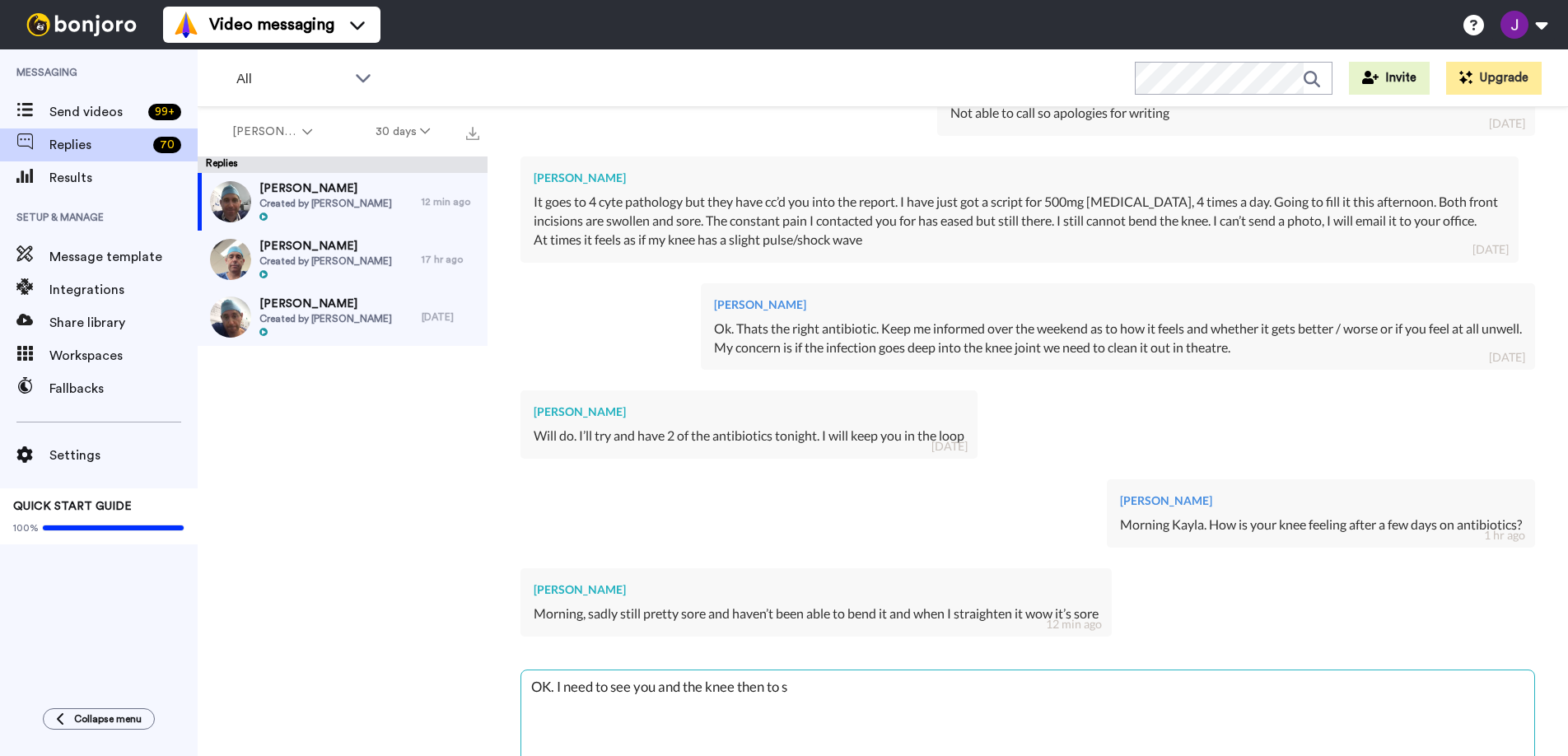
type textarea "OK. I need to see you and the knee then to se"
type textarea "x"
type textarea "OK. I need to see you and the knee then to see"
type textarea "x"
type textarea "OK. I need to see you and the knee then to see"
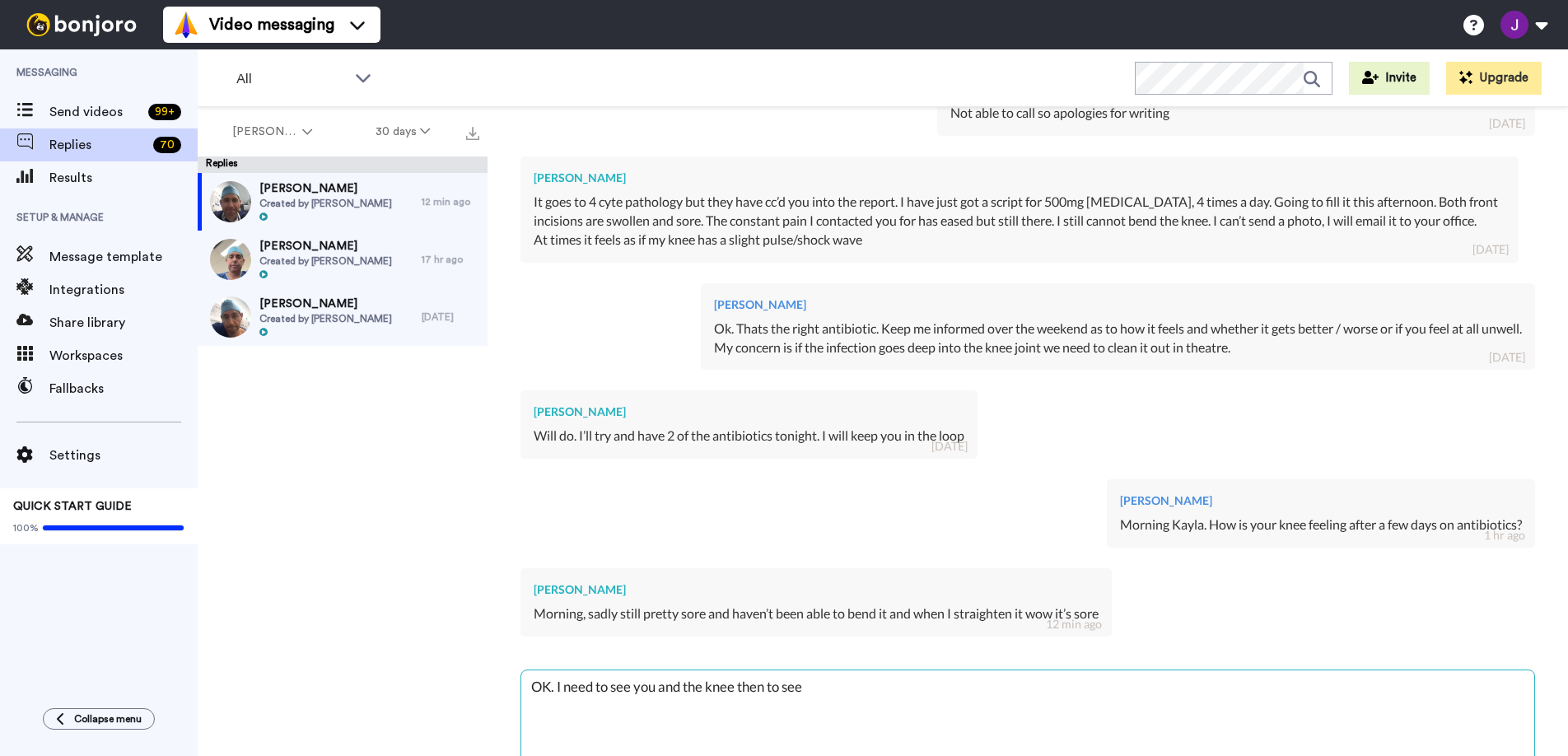
type textarea "x"
type textarea "OK. I need to see you and the knee then to see w"
type textarea "x"
type textarea "OK. I need to see you and the knee then to see wh"
type textarea "x"
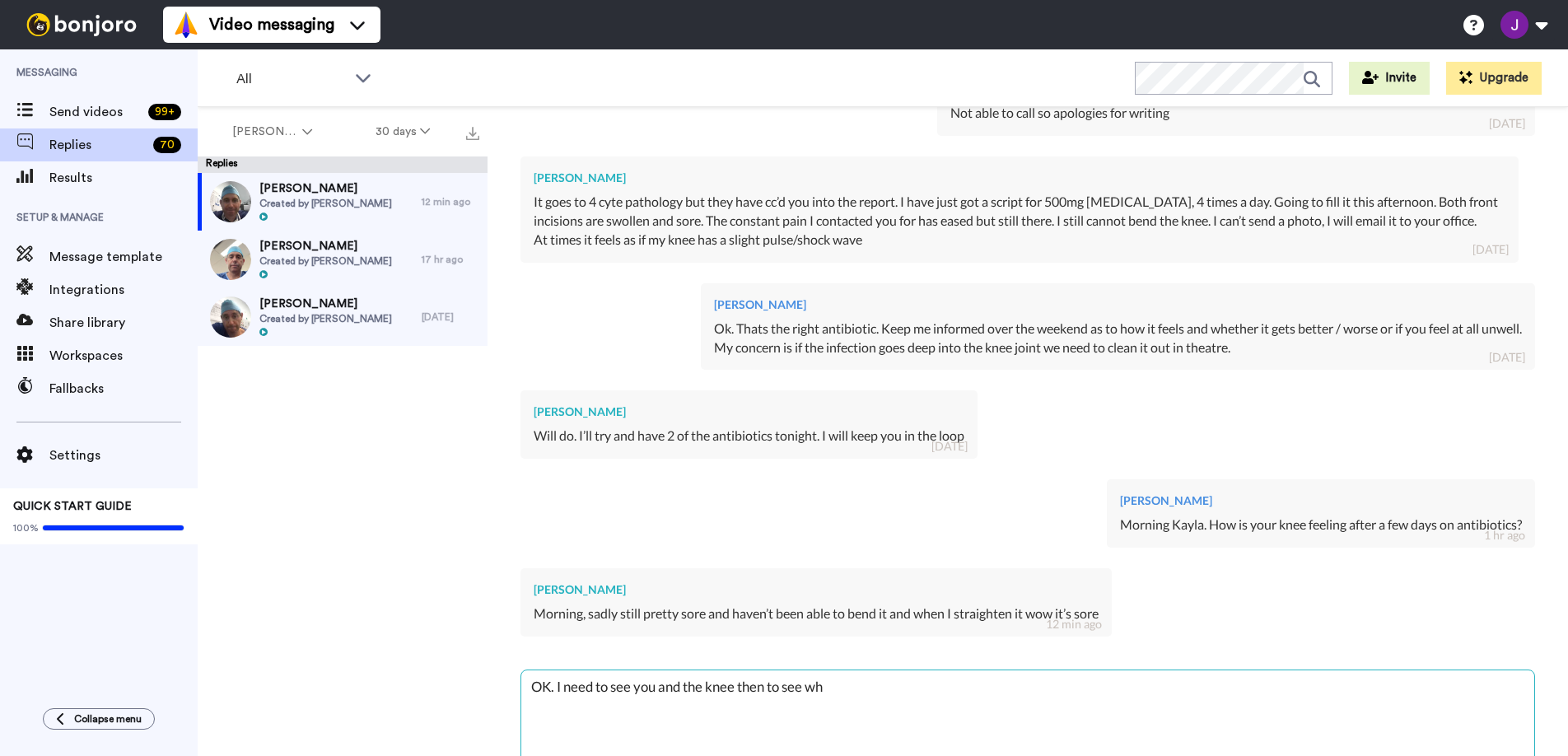
type textarea "OK. I need to see you and the knee then to see wha"
type textarea "x"
type textarea "OK. I need to see you and the knee then to see what"
type textarea "x"
type textarea "OK. I need to see you and the knee then to see what'"
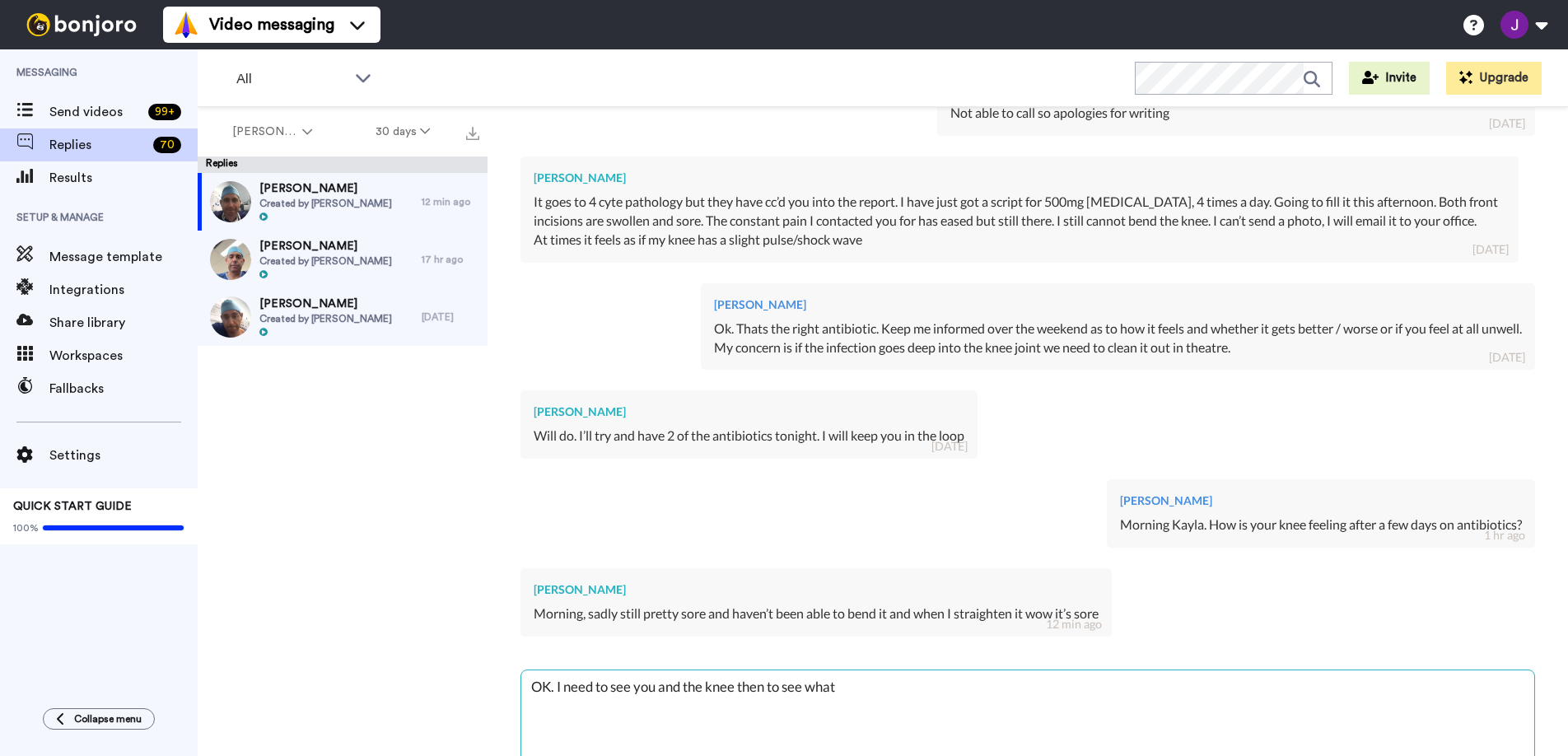
type textarea "x"
type textarea "OK. I need to see you and the knee then to see what's"
type textarea "x"
type textarea "OK. I need to see you and the knee then to see what's"
type textarea "x"
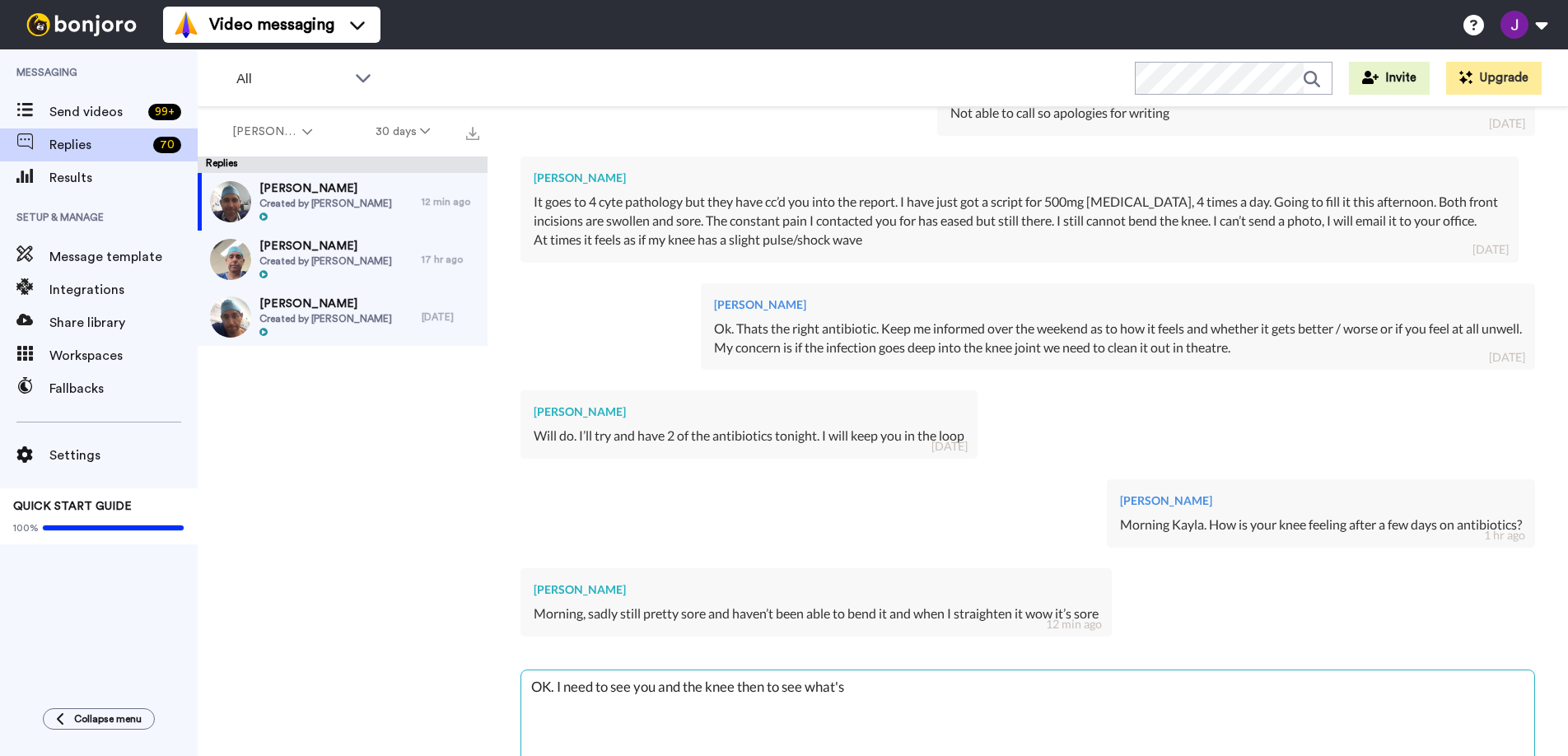
type textarea "OK. I need to see you and the knee then to see what's h"
type textarea "x"
type textarea "OK. I need to see you and the knee then to see what's ha"
type textarea "x"
type textarea "OK. I need to see you and the knee then to see what's hap"
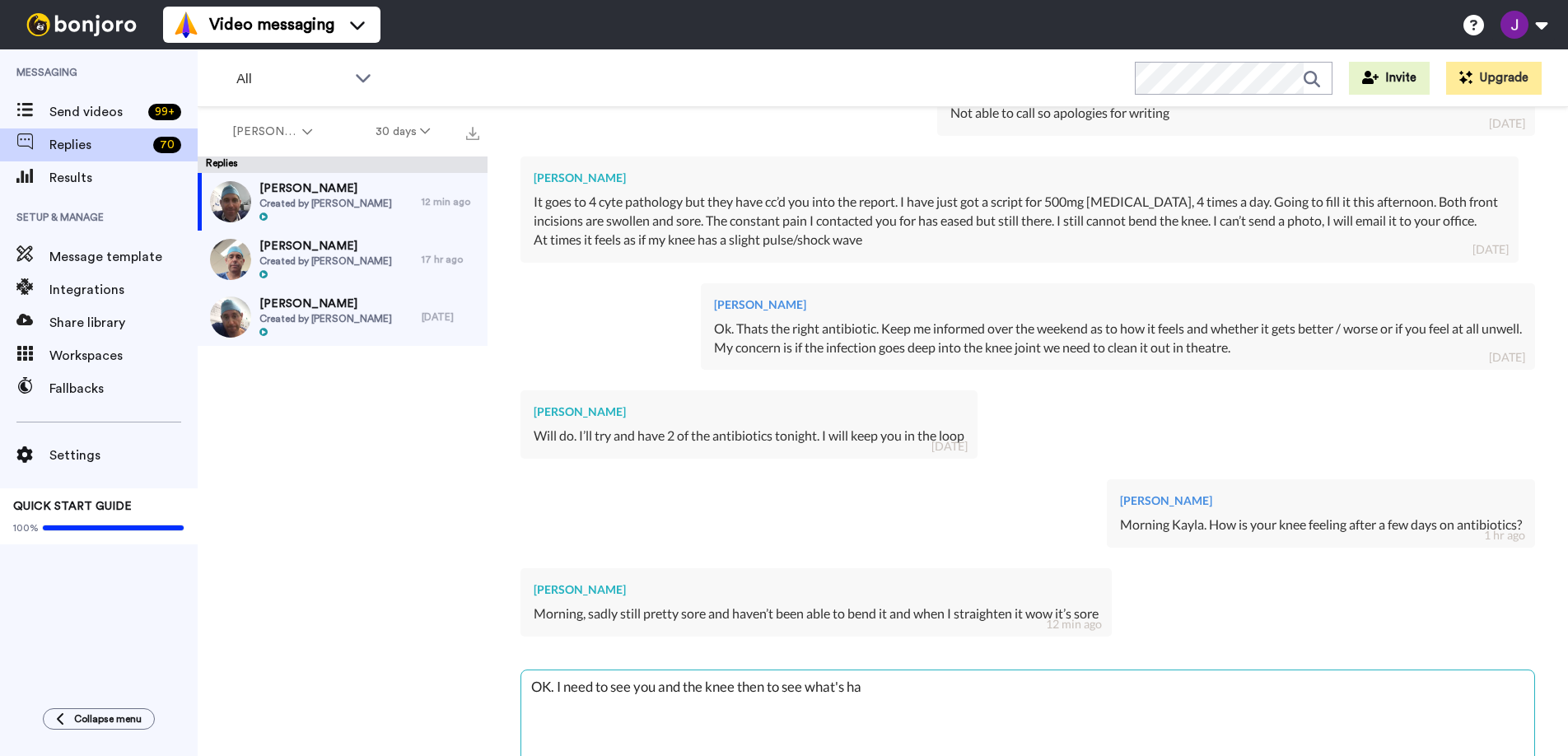
type textarea "x"
type textarea "OK. I need to see you and the knee then to see what's happ"
type textarea "x"
type textarea "OK. I need to see you and the knee then to see what's [PERSON_NAME]"
type textarea "x"
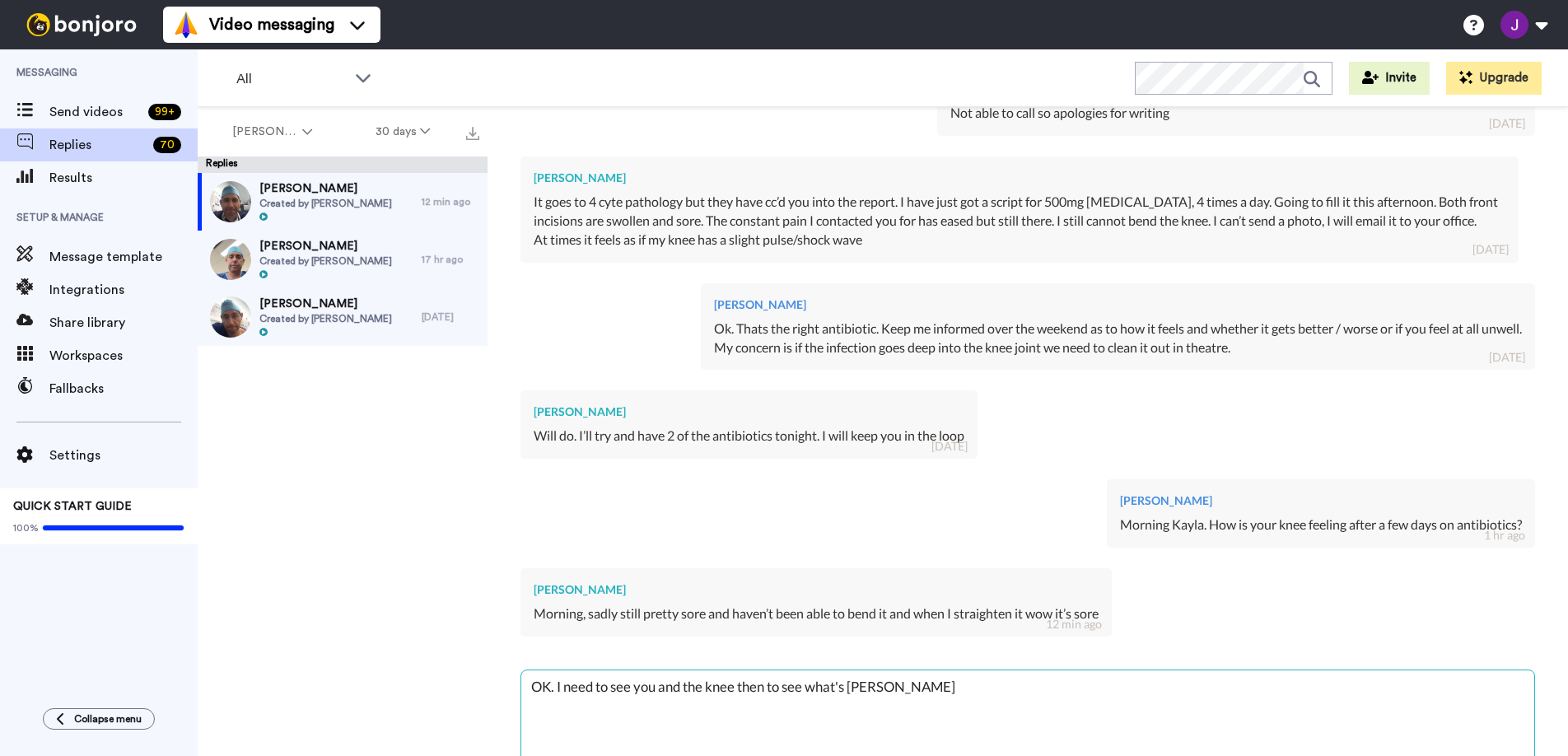
type textarea "OK. I need to see you and the knee then to see what's happen"
type textarea "x"
type textarea "OK. I need to see you and the knee then to see what's happeni"
type textarea "x"
type textarea "OK. I need to see you and the knee then to see what's happenin"
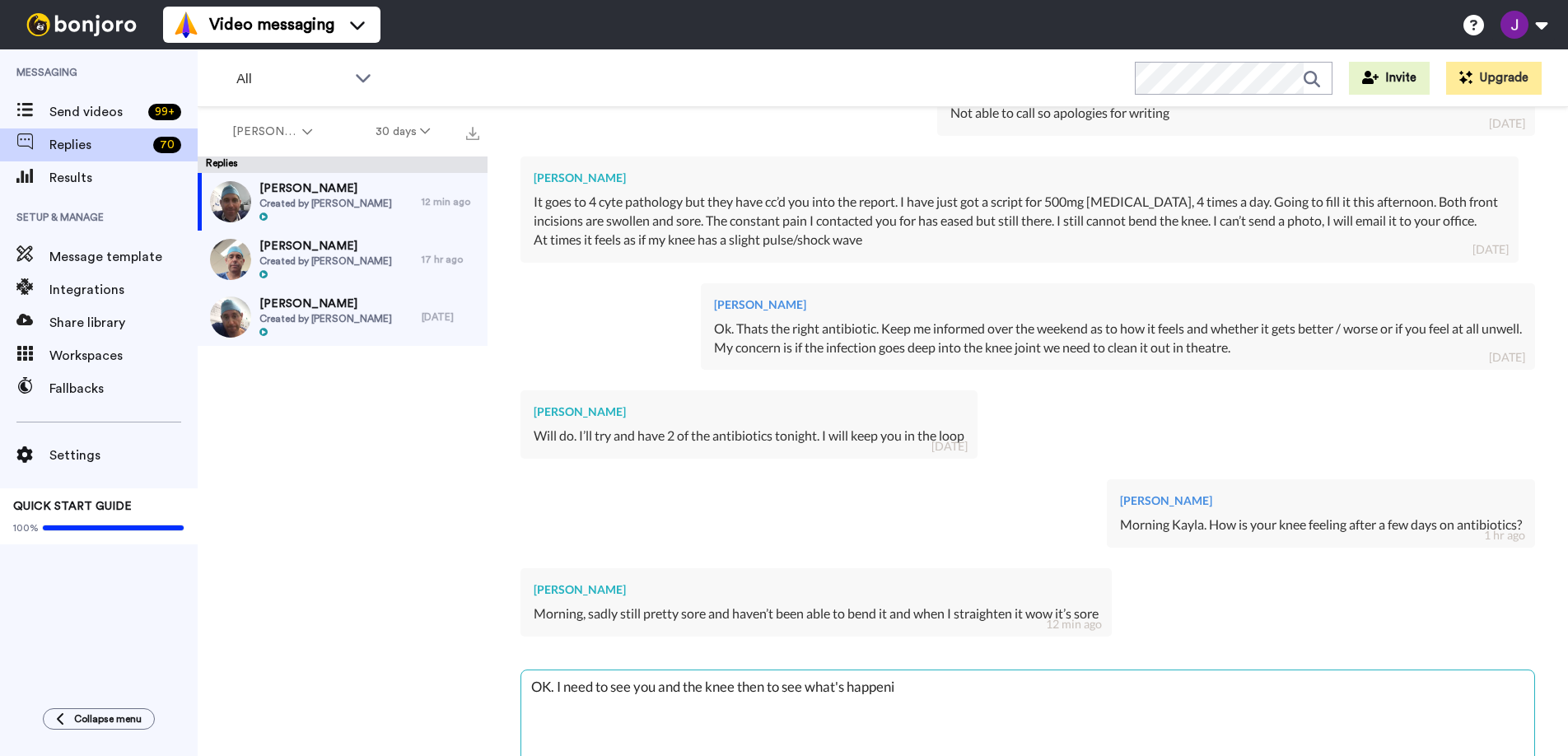
type textarea "x"
type textarea "OK. I need to see you and the knee then to see what's happening"
type textarea "x"
type textarea "OK. I need to see you and the knee then to see what's happening."
type textarea "x"
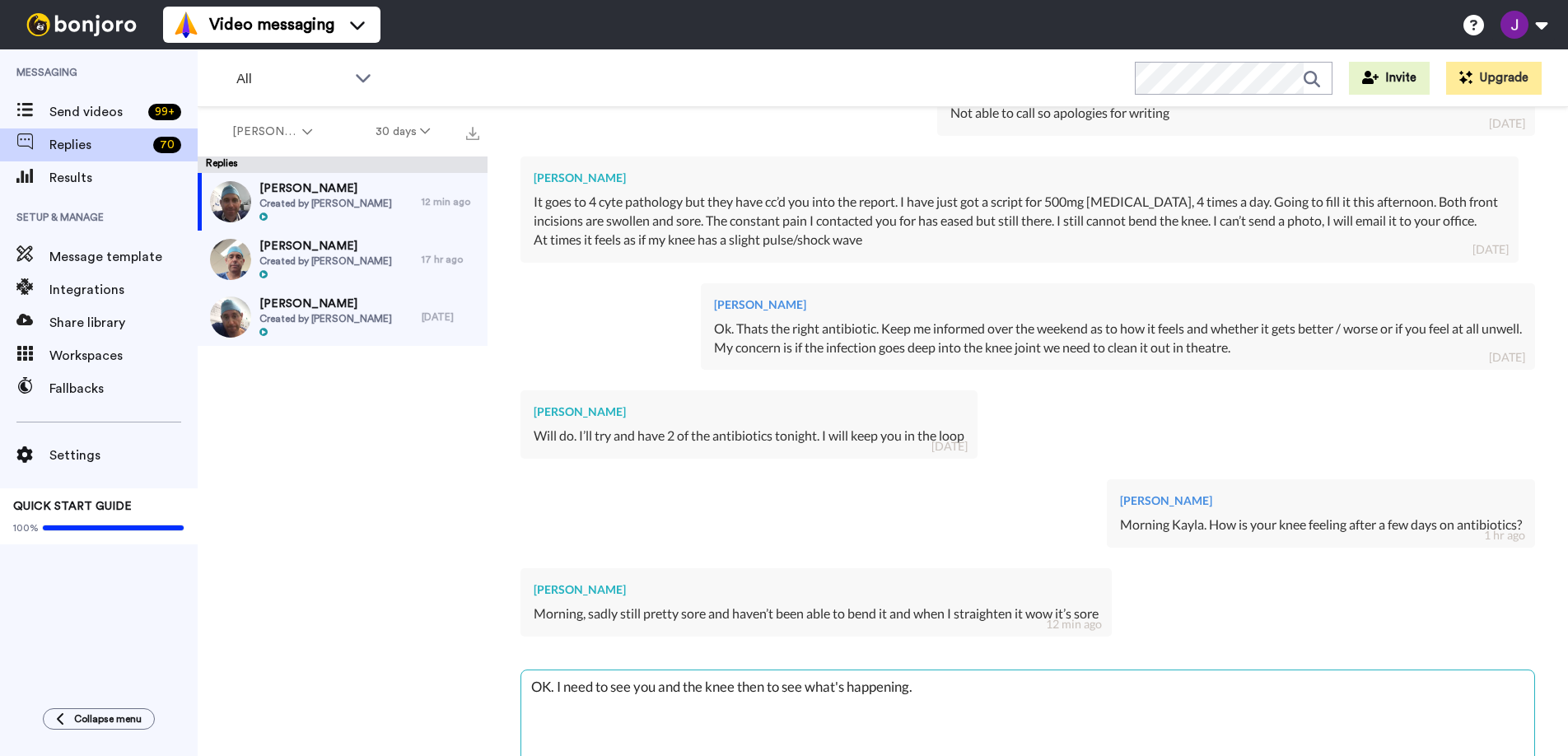
type textarea "OK. I need to see you and the knee then to see what's happening."
type textarea "x"
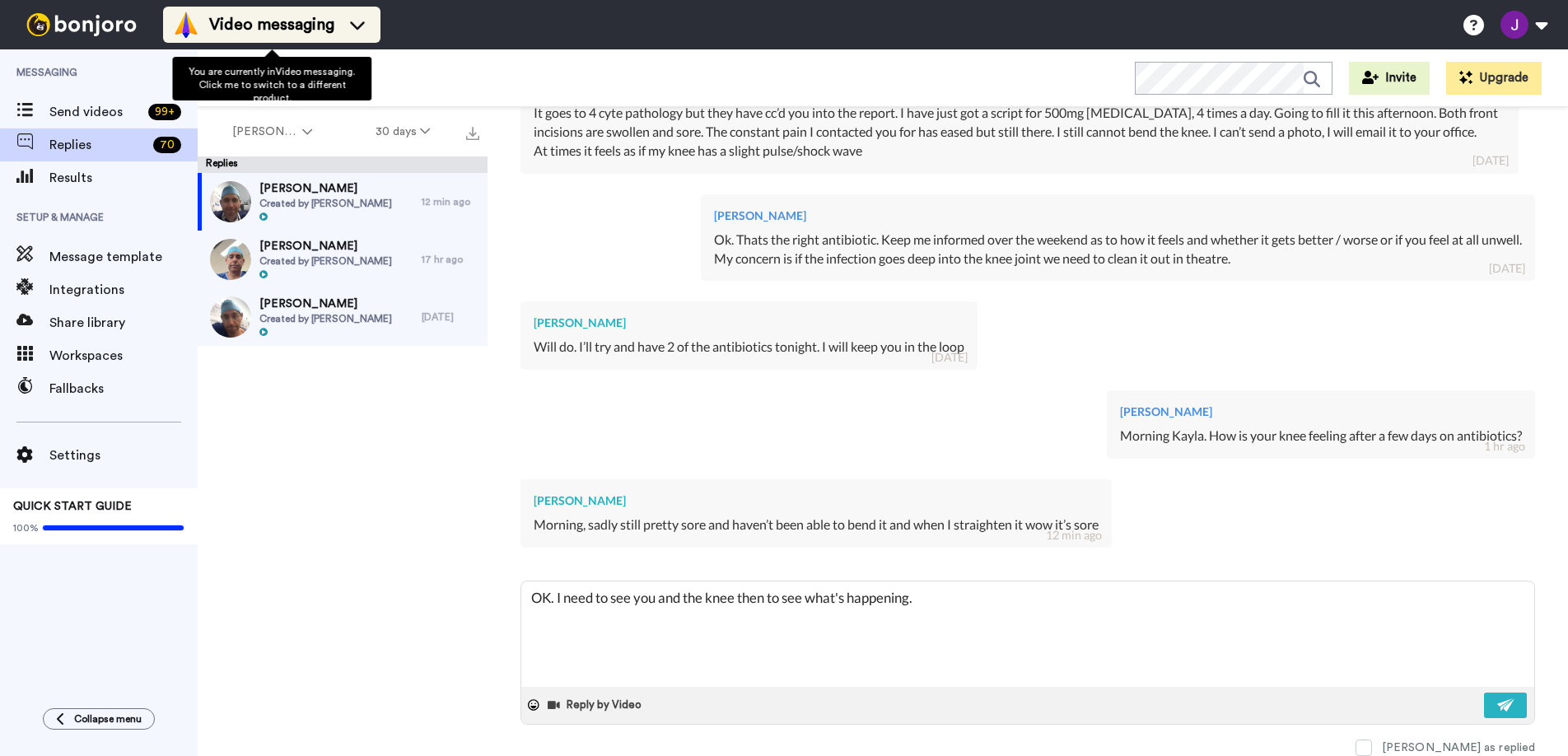
type textarea "OK. I need to see you and the knee then to see what's happening."
type textarea "x"
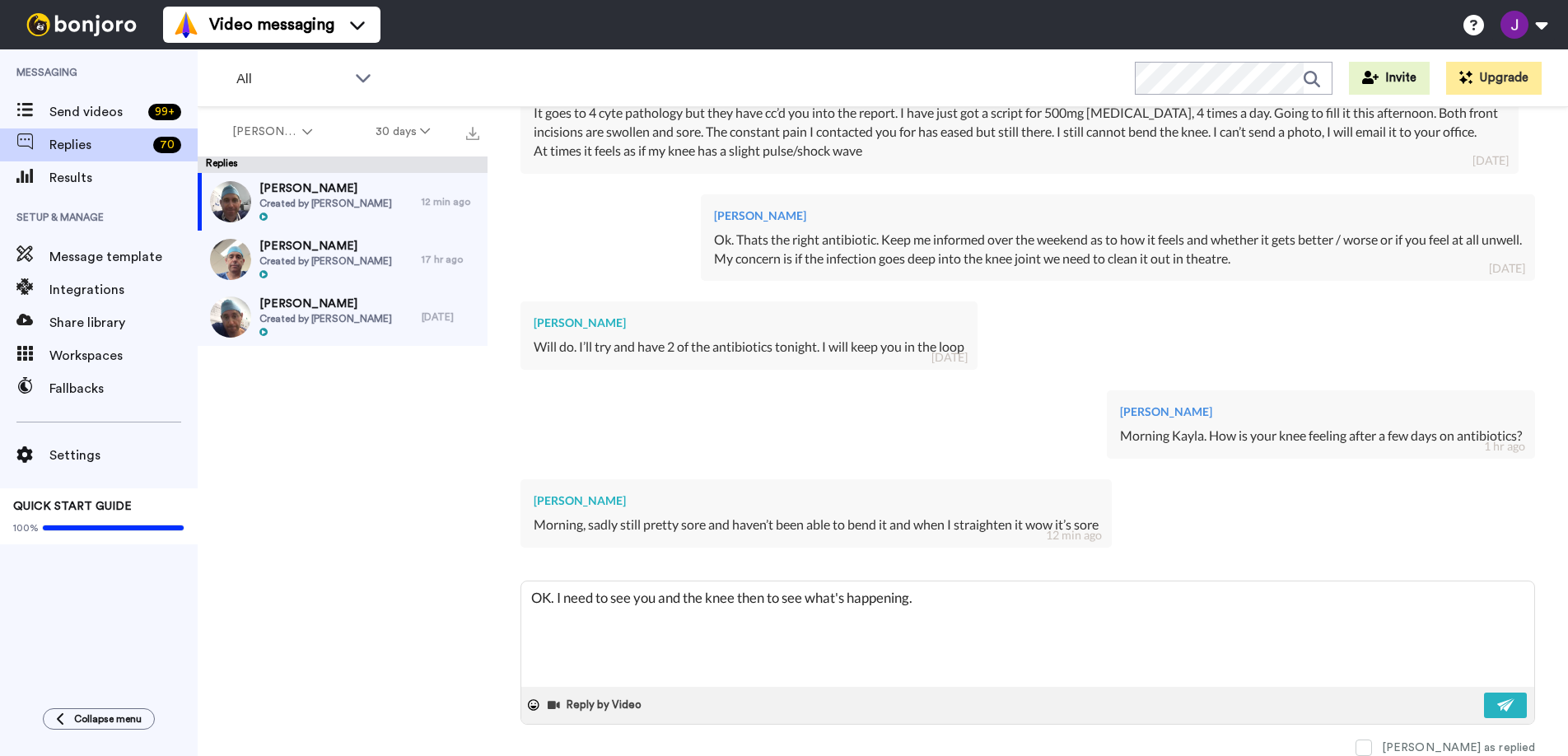
type textarea "OK. I need to see you and the knee then to see what's happening. I"
type textarea "x"
type textarea "OK. I need to see you and the knee then to see what's happening. I"
type textarea "x"
type textarea "OK. I need to see you and the knee then to see what's happening. I a"
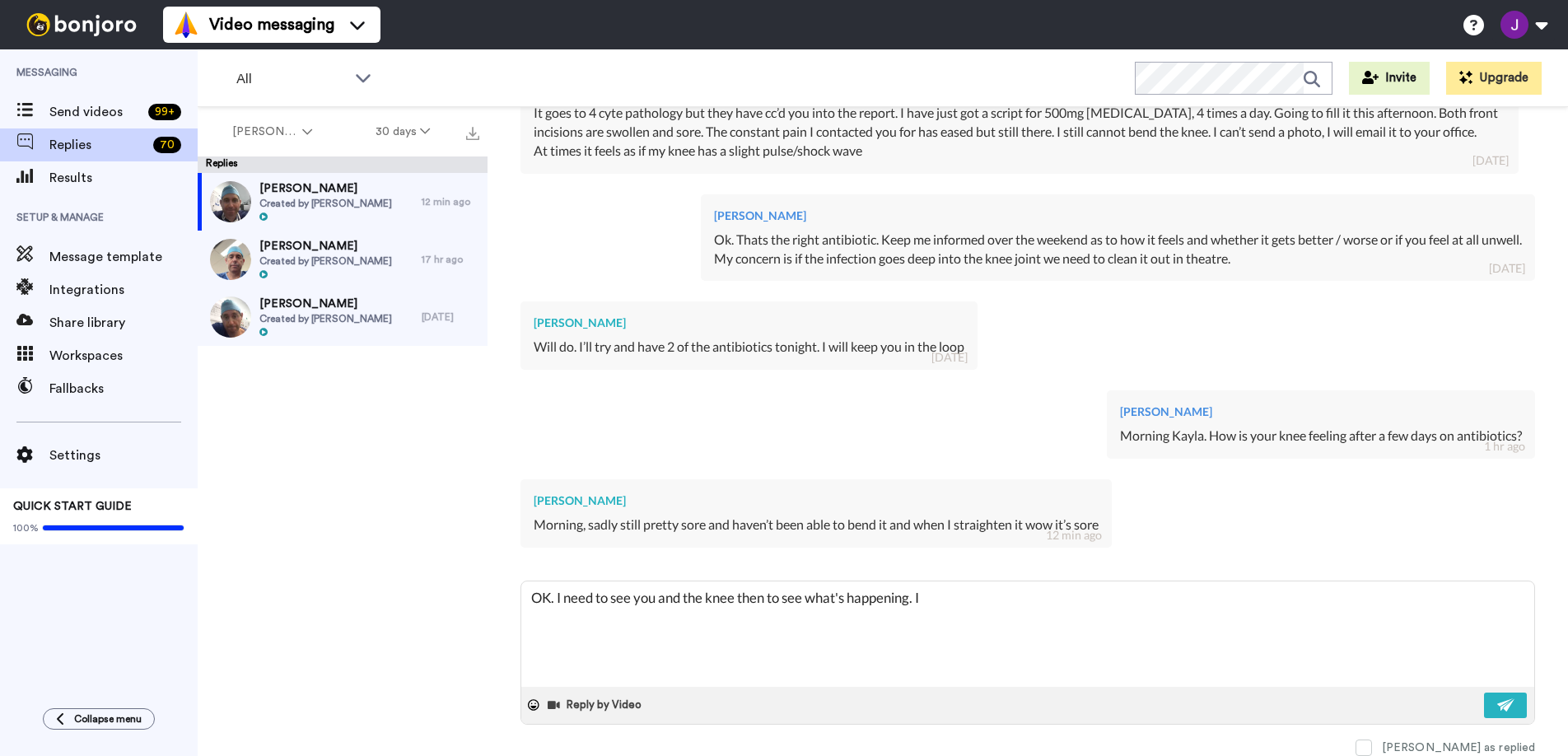
type textarea "x"
type textarea "OK. I need to see you and the knee then to see what's happening. I am"
type textarea "x"
type textarea "OK. I need to see you and the knee then to see what's happening. I am"
type textarea "x"
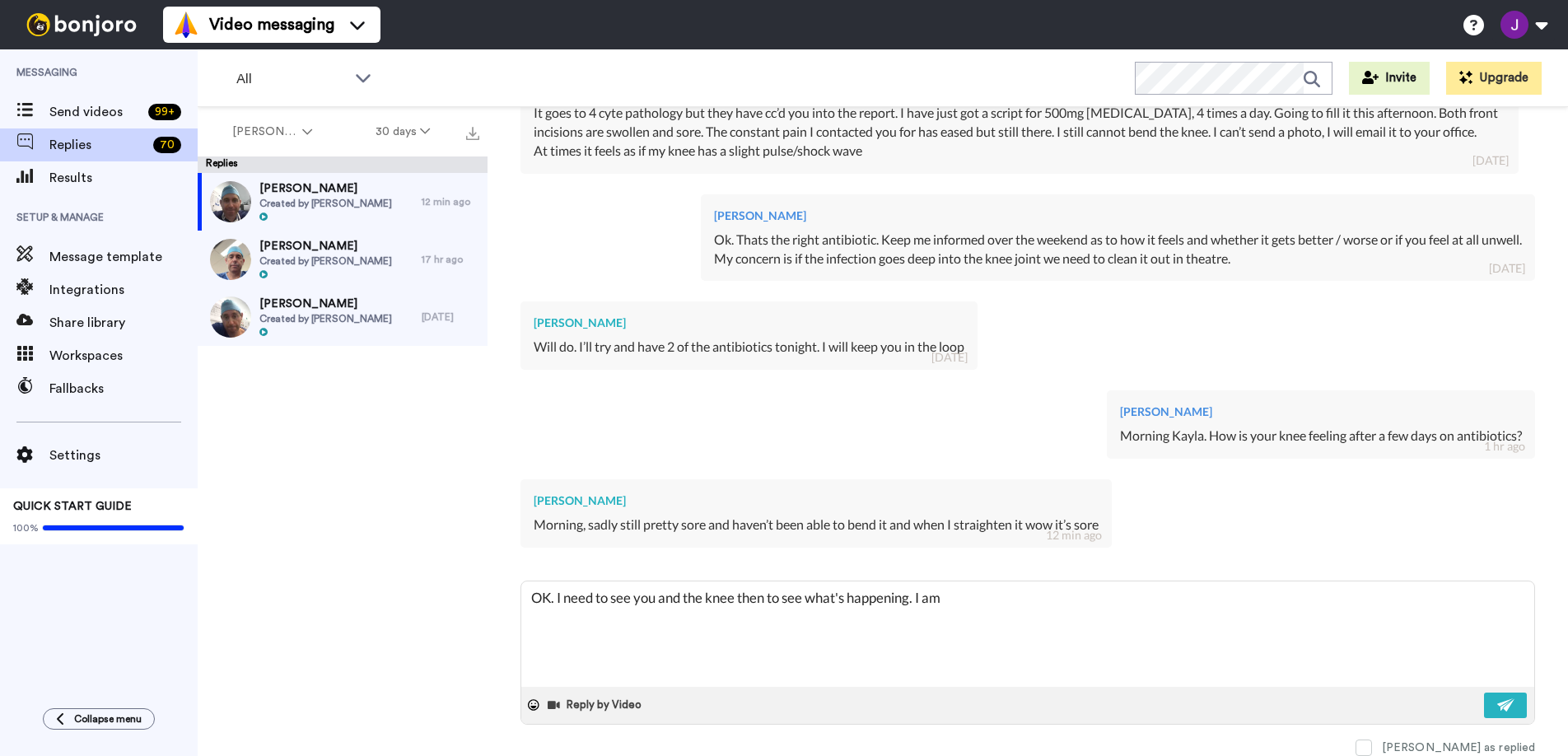
type textarea "OK. I need to see you and the knee then to see what's happening. I am i"
type textarea "x"
type textarea "OK. I need to see you and the knee then to see what's happening. I am in"
type textarea "x"
type textarea "OK. I need to see you and the knee then to see what's happening. I am in"
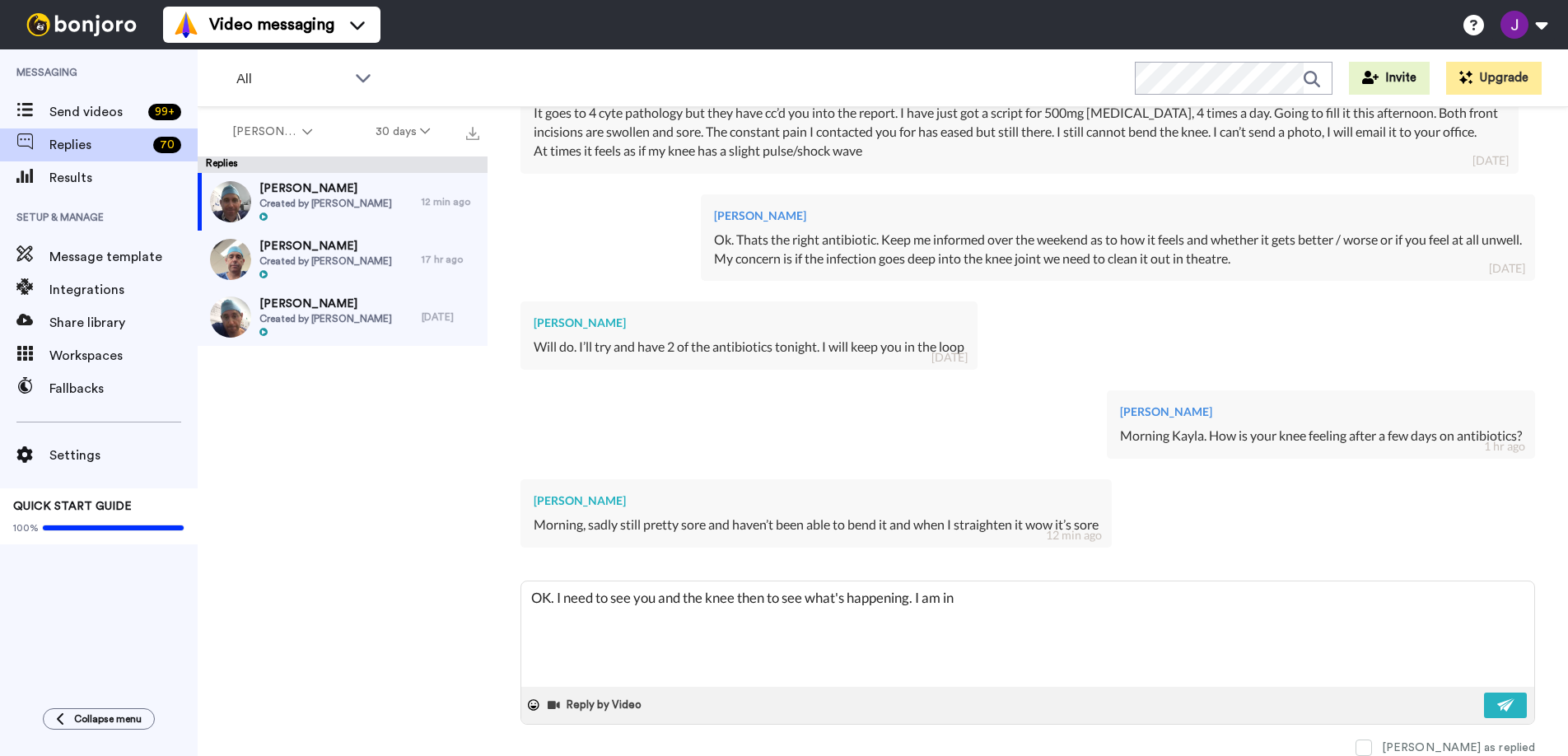
type textarea "x"
type textarea "OK. I need to see you and the knee then to see what's happening. I am in"
type textarea "x"
type textarea "OK. I need to see you and the knee then to see what's happening. I am i"
type textarea "x"
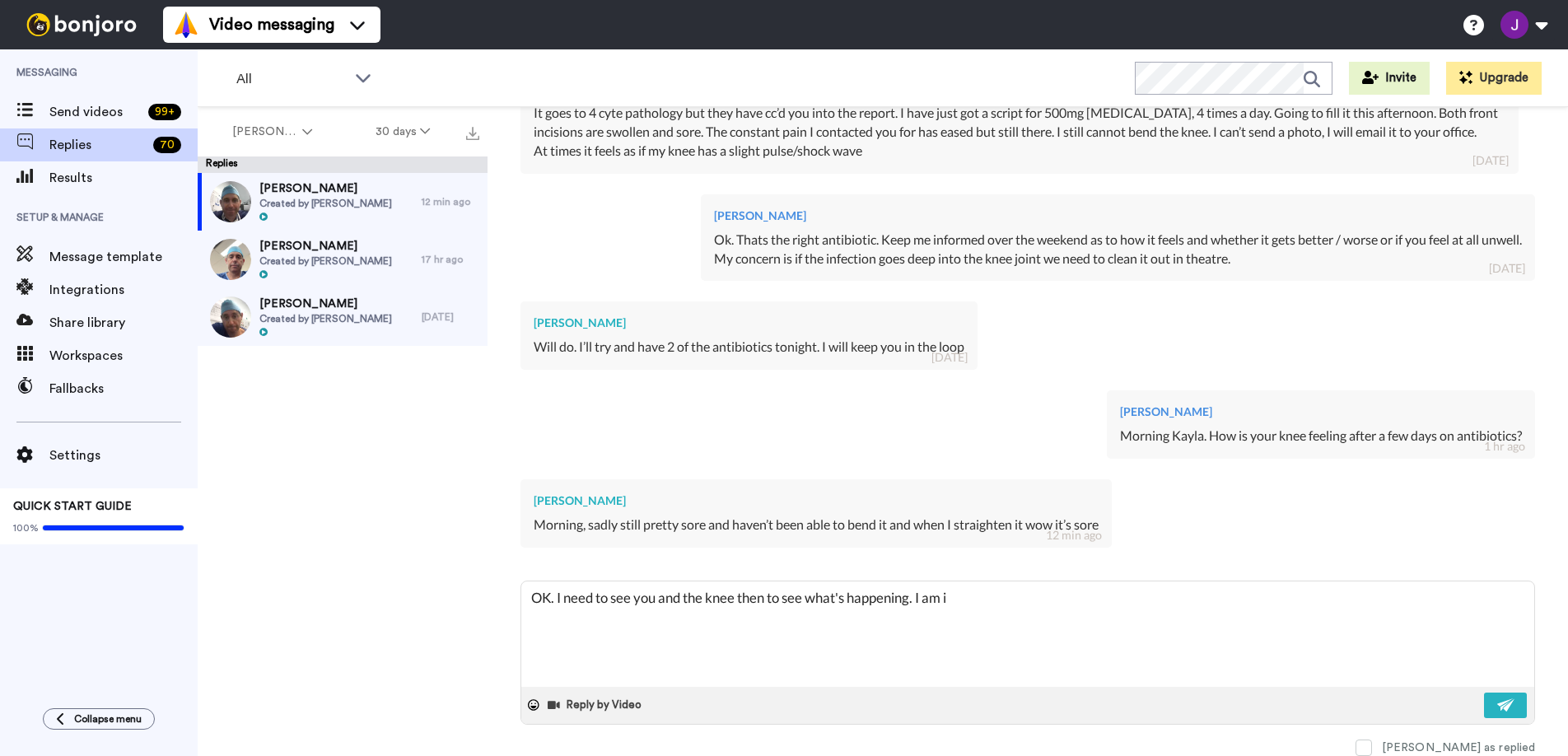
type textarea "OK. I need to see you and the knee then to see what's happening. I am"
type textarea "x"
type textarea "OK. I need to see you and the knee then to see what's happening. I am c"
type textarea "x"
type textarea "OK. I need to see you and the knee then to see what's happening. I am co"
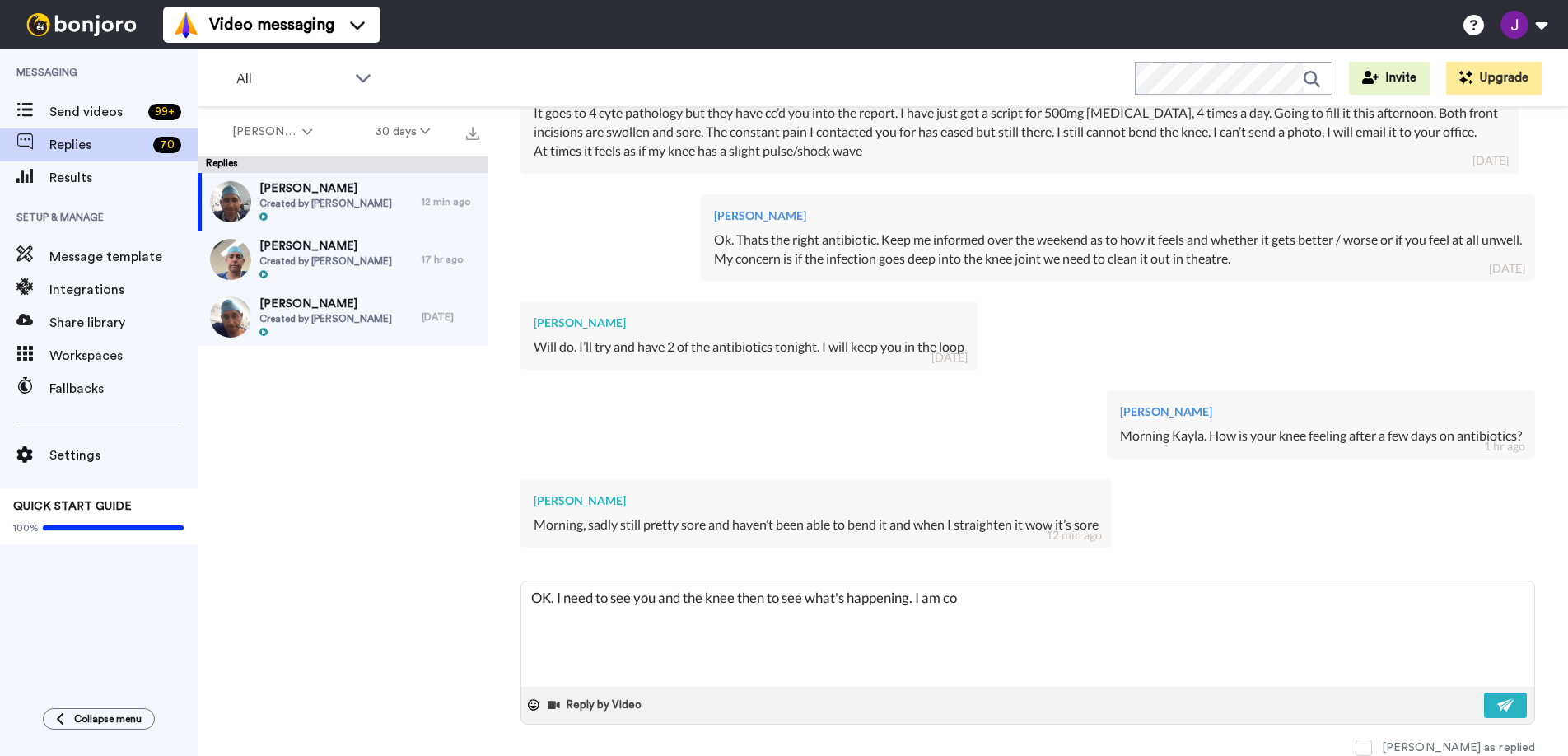
type textarea "x"
type textarea "OK. I need to see you and the knee then to see what's happening. I am con"
type textarea "x"
type textarea "OK. I need to see you and the knee then to see what's happening. I am cons"
type textarea "x"
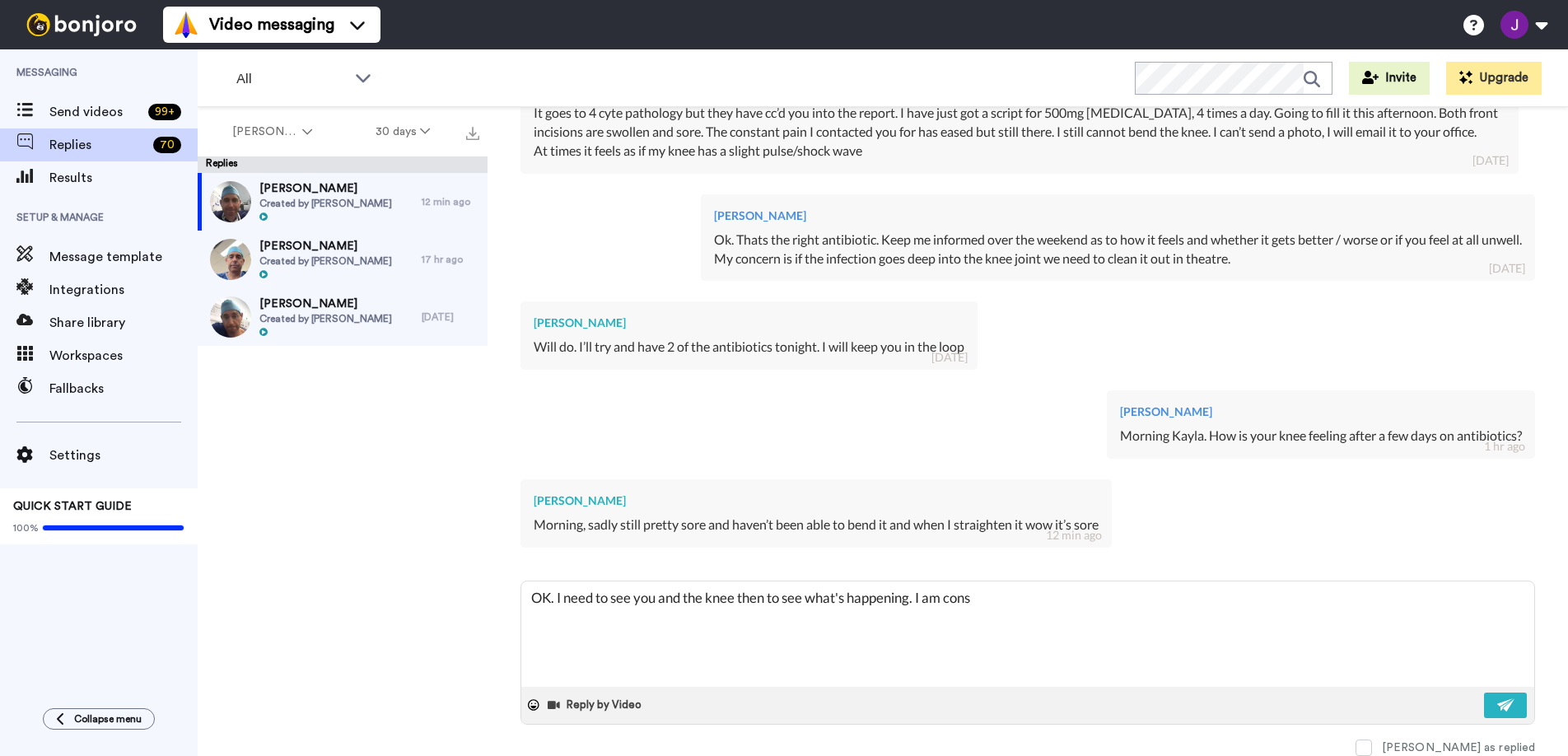
type textarea "OK. I need to see you and the knee then to see what's happening. I am consu"
type textarea "x"
type textarea "OK. I need to see you and the knee then to see what's happening. I am consut"
type textarea "x"
type textarea "OK. I need to see you and the knee then to see what's happening. I am consuti"
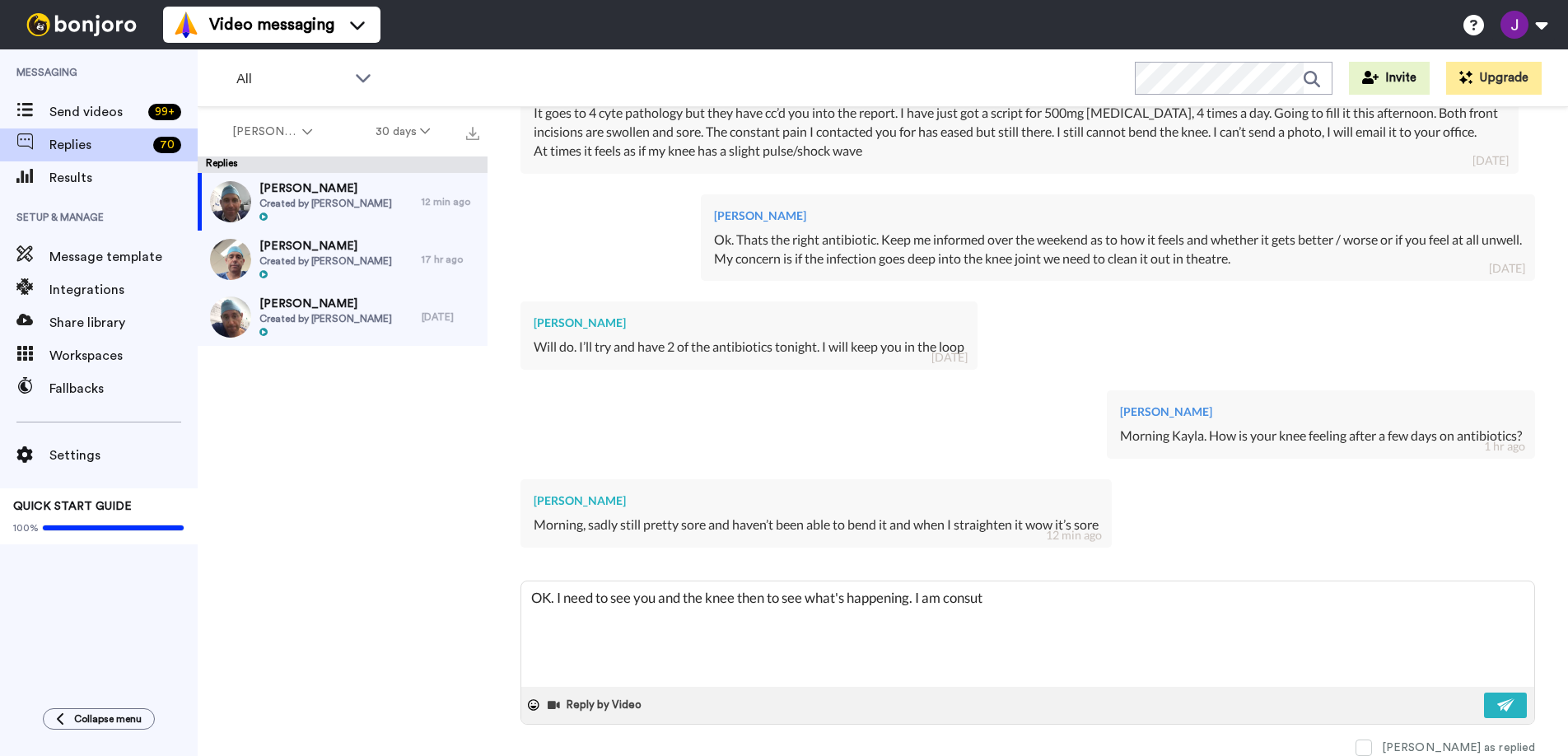
type textarea "x"
type textarea "OK. I need to see you and the knee then to see what's happening. I am consutin"
type textarea "x"
type textarea "OK. I need to see you and the knee then to see what's happening. I am consuting"
type textarea "x"
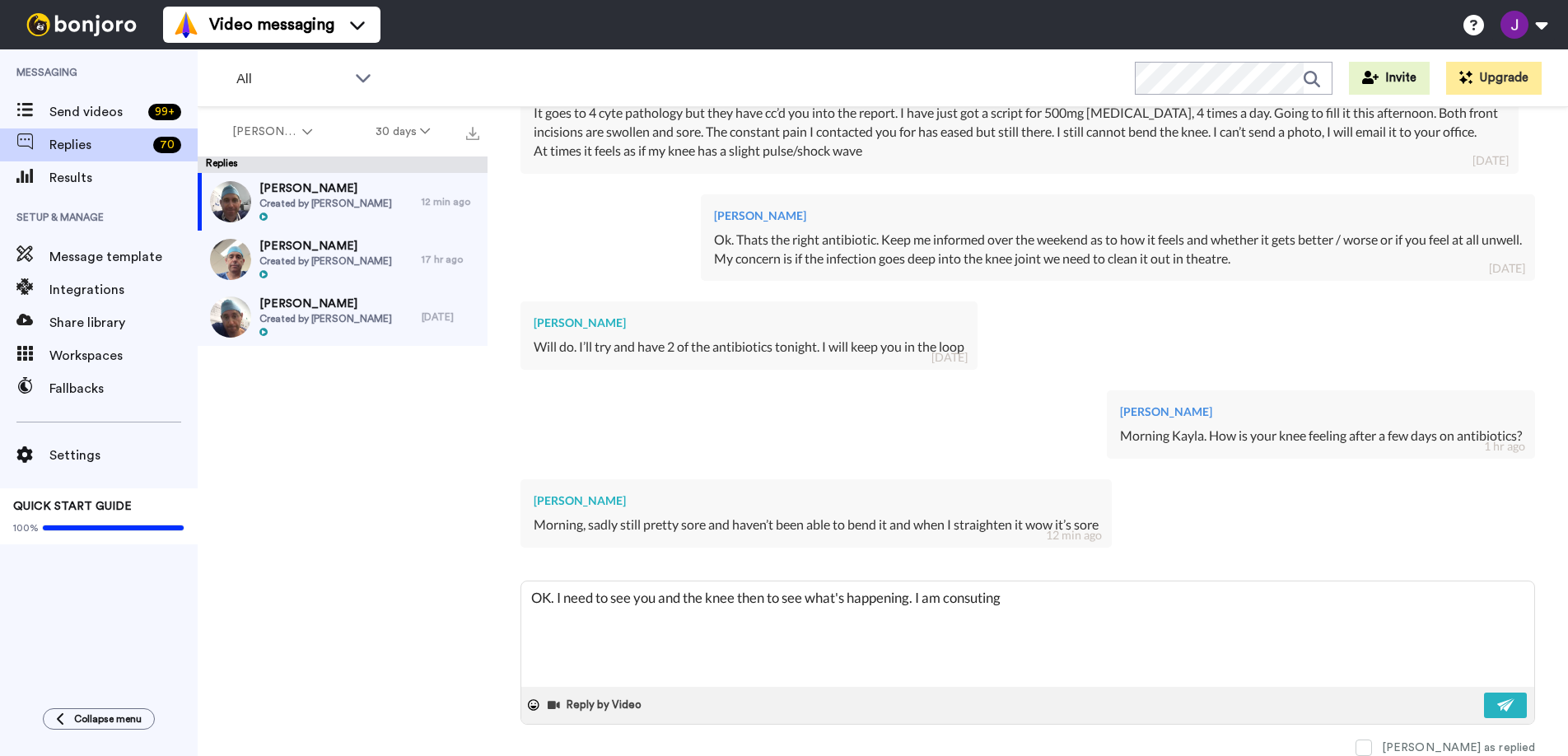
type textarea "OK. I need to see you and the knee then to see what's happening. I am consuting"
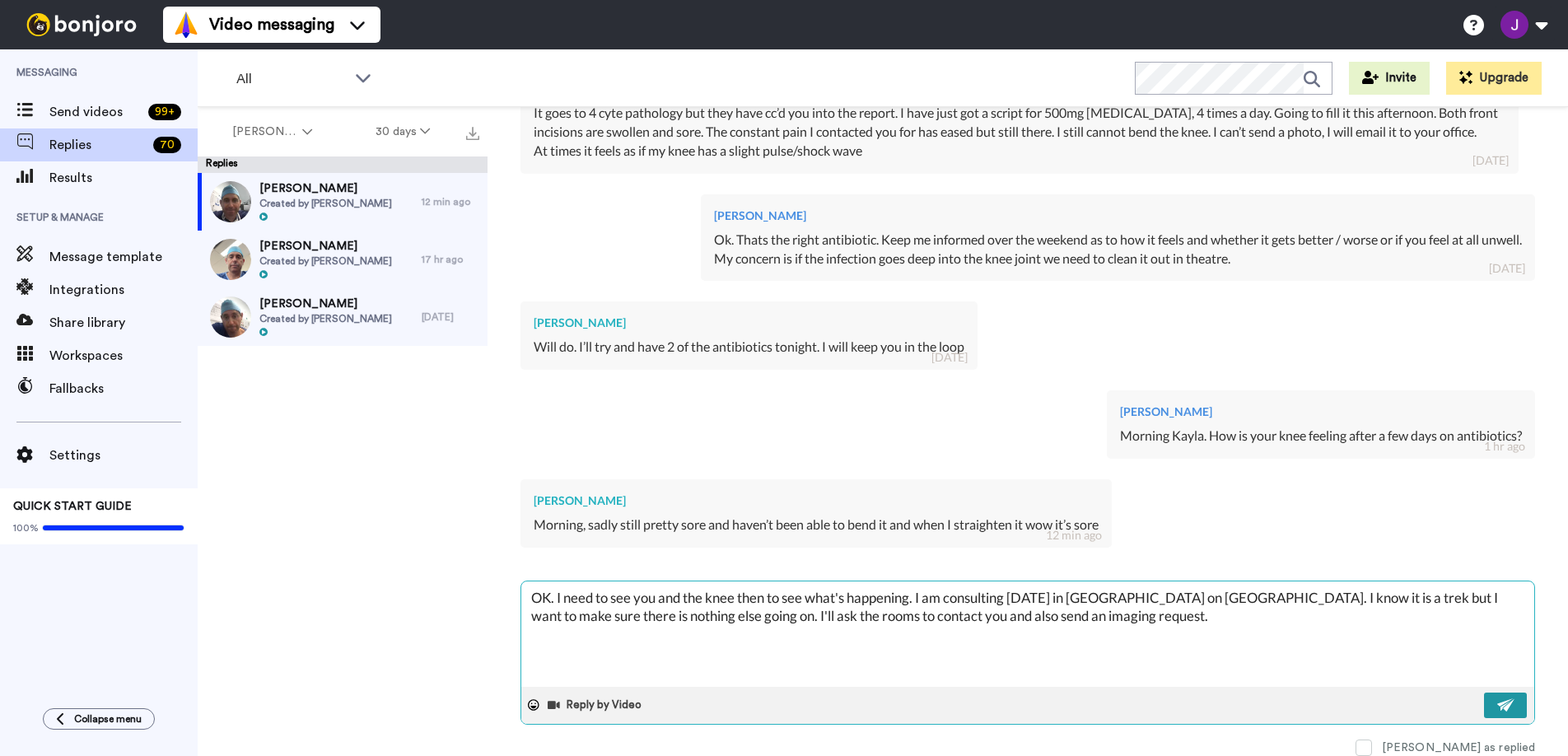
click at [1503, 703] on img at bounding box center [1506, 704] width 18 height 13
